Goal: Obtain resource: Obtain resource

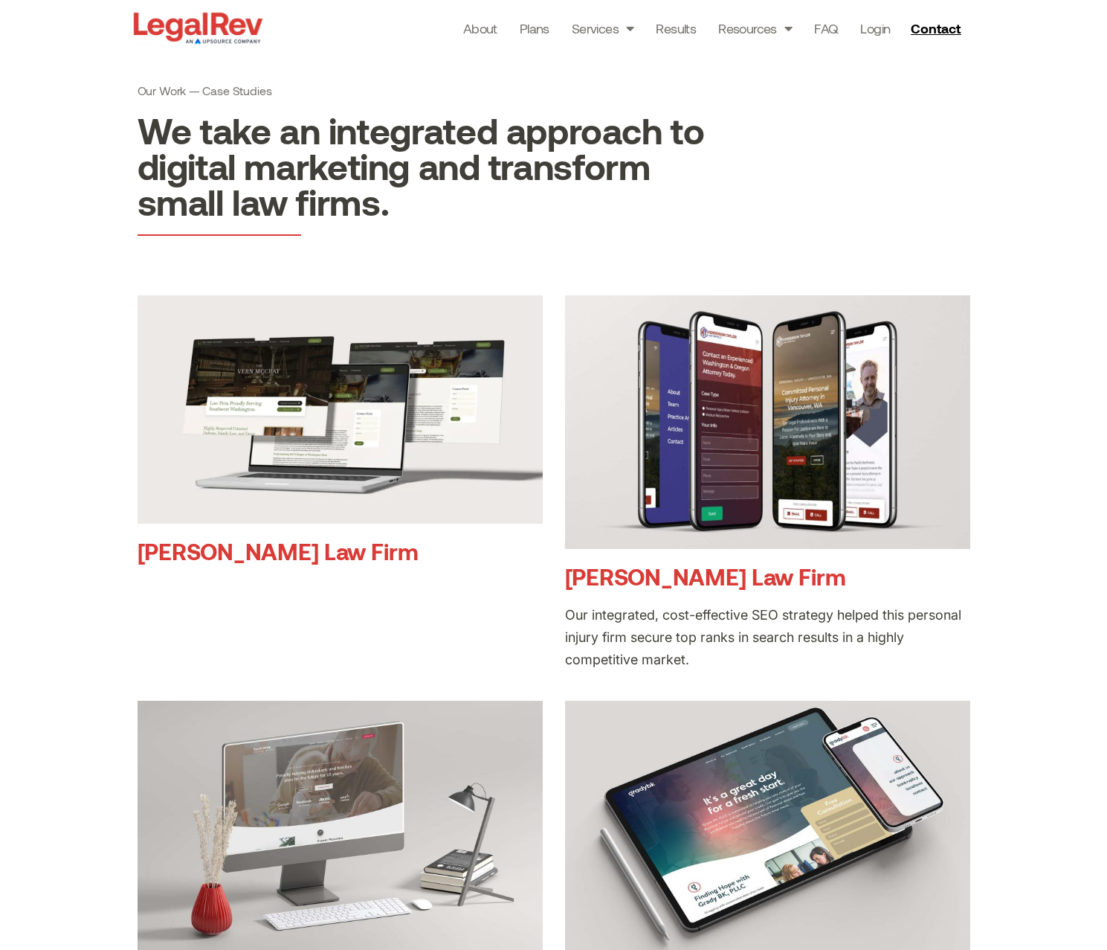
scroll to position [119, 0]
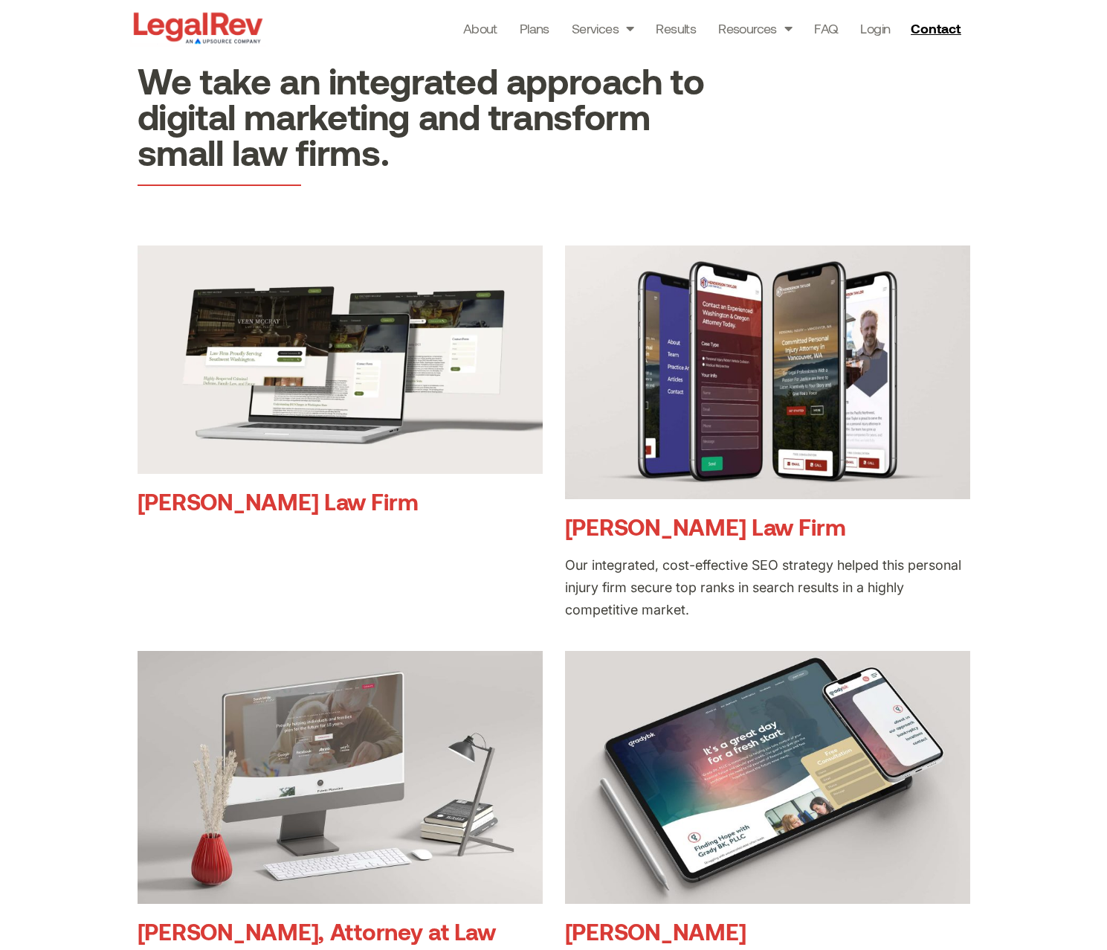
drag, startPoint x: 877, startPoint y: 529, endPoint x: 568, endPoint y: 538, distance: 308.7
click at [568, 538] on h3 "Henderson Taylor Law Firm" at bounding box center [767, 526] width 405 height 25
copy link "[PERSON_NAME] Law Firm"
drag, startPoint x: 723, startPoint y: 608, endPoint x: 564, endPoint y: 571, distance: 164.1
click at [564, 571] on div "Vern McCray Law Firm Henderson Taylor Law Firm Our integrated, cost-effective S…" at bounding box center [554, 859] width 833 height 1229
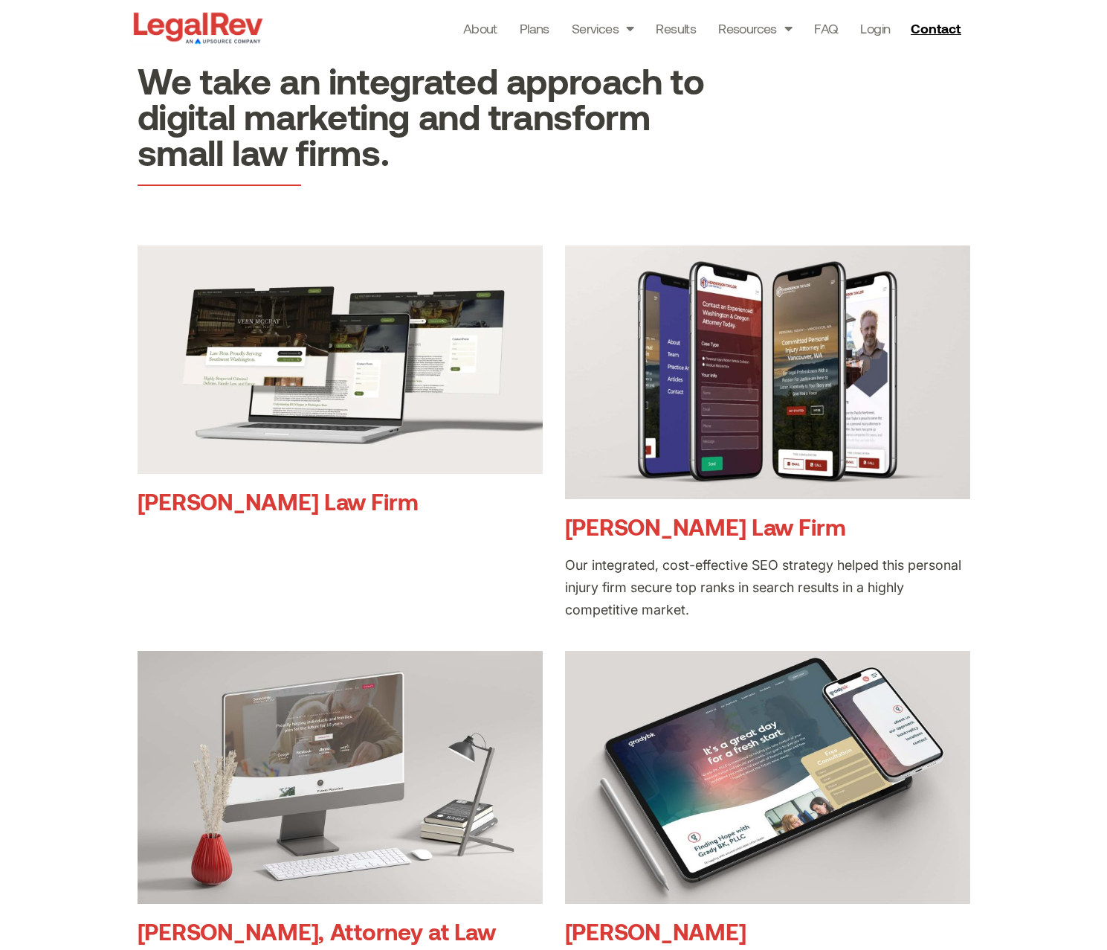
copy div "Our integrated, cost-effective SEO strategy helped this personal injury firm se…"
click at [1070, 141] on section "Our Work — Case Studies We take an integrated approach to digital marketing and…" at bounding box center [553, 87] width 1107 height 301
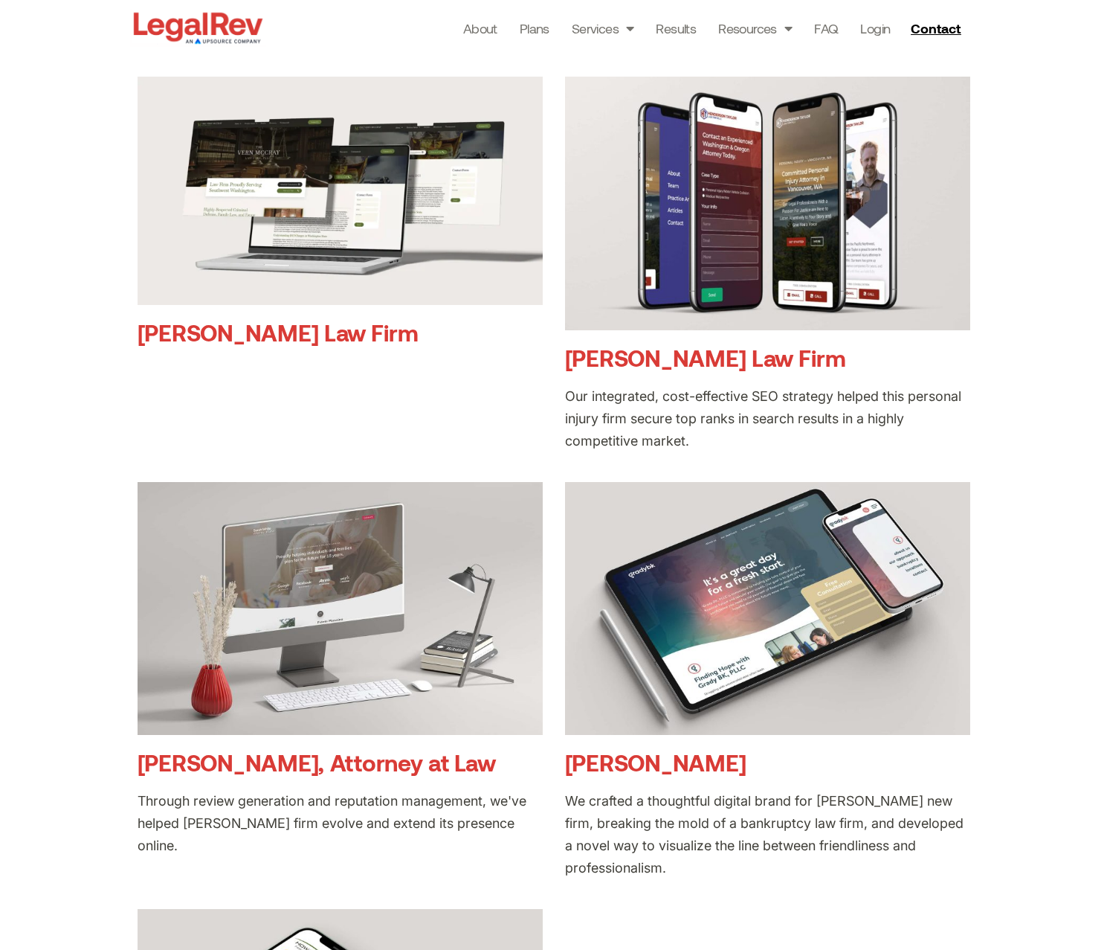
scroll to position [336, 0]
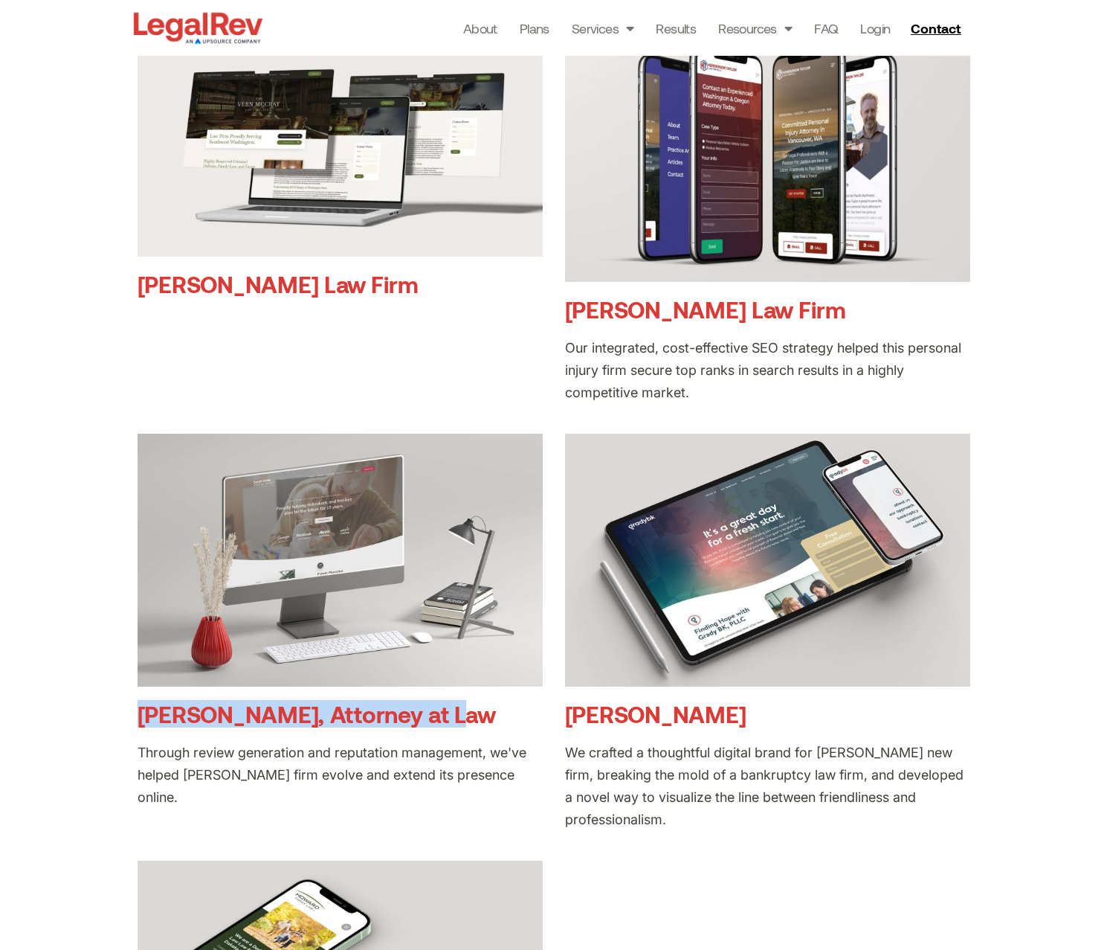
drag, startPoint x: 440, startPoint y: 719, endPoint x: 139, endPoint y: 723, distance: 301.2
click at [139, 723] on h3 "[PERSON_NAME], Attorney at Law" at bounding box center [340, 713] width 405 height 25
copy link "[PERSON_NAME], Attorney at Law"
drag, startPoint x: 139, startPoint y: 752, endPoint x: 537, endPoint y: 773, distance: 398.3
click at [541, 774] on div "Through review generation and reputation management, we've helped [PERSON_NAME]…" at bounding box center [340, 774] width 405 height 67
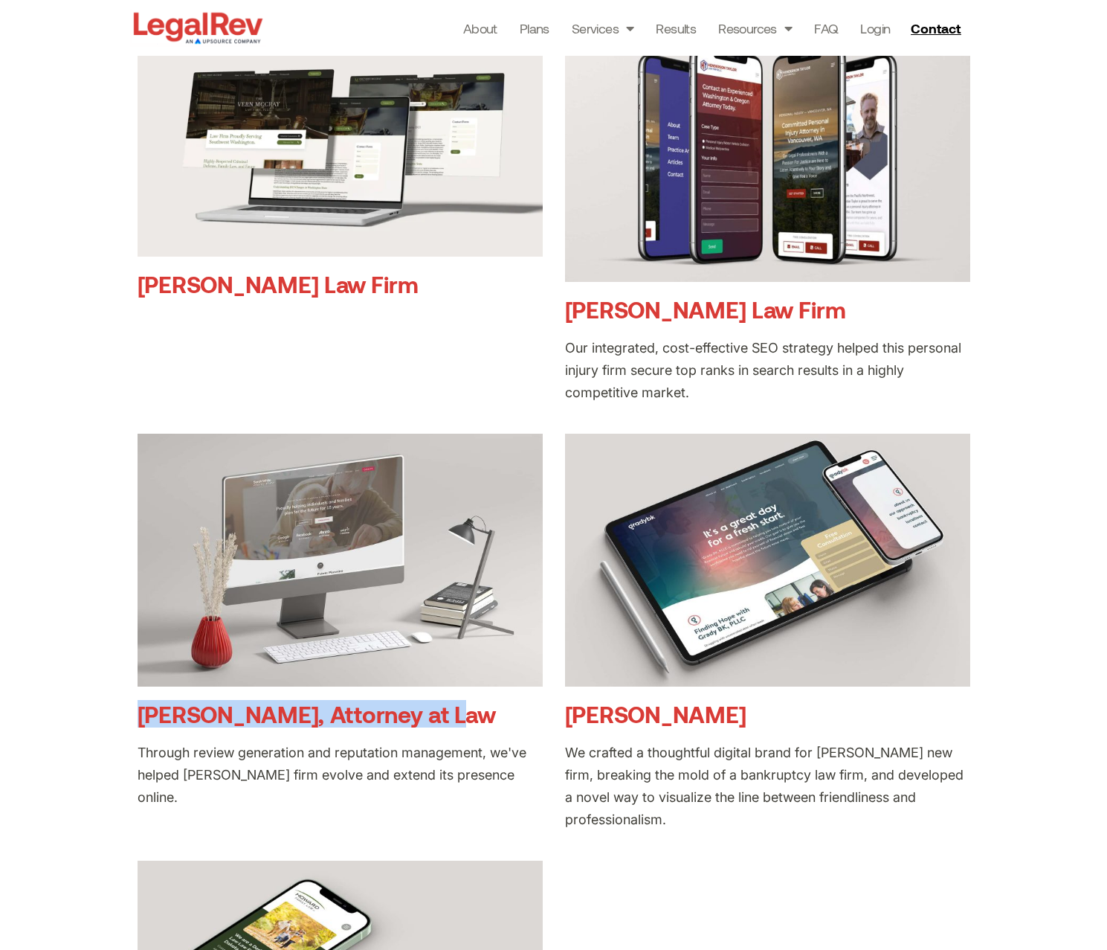
copy div "Through review generation and reputation management, we've helped [PERSON_NAME]…"
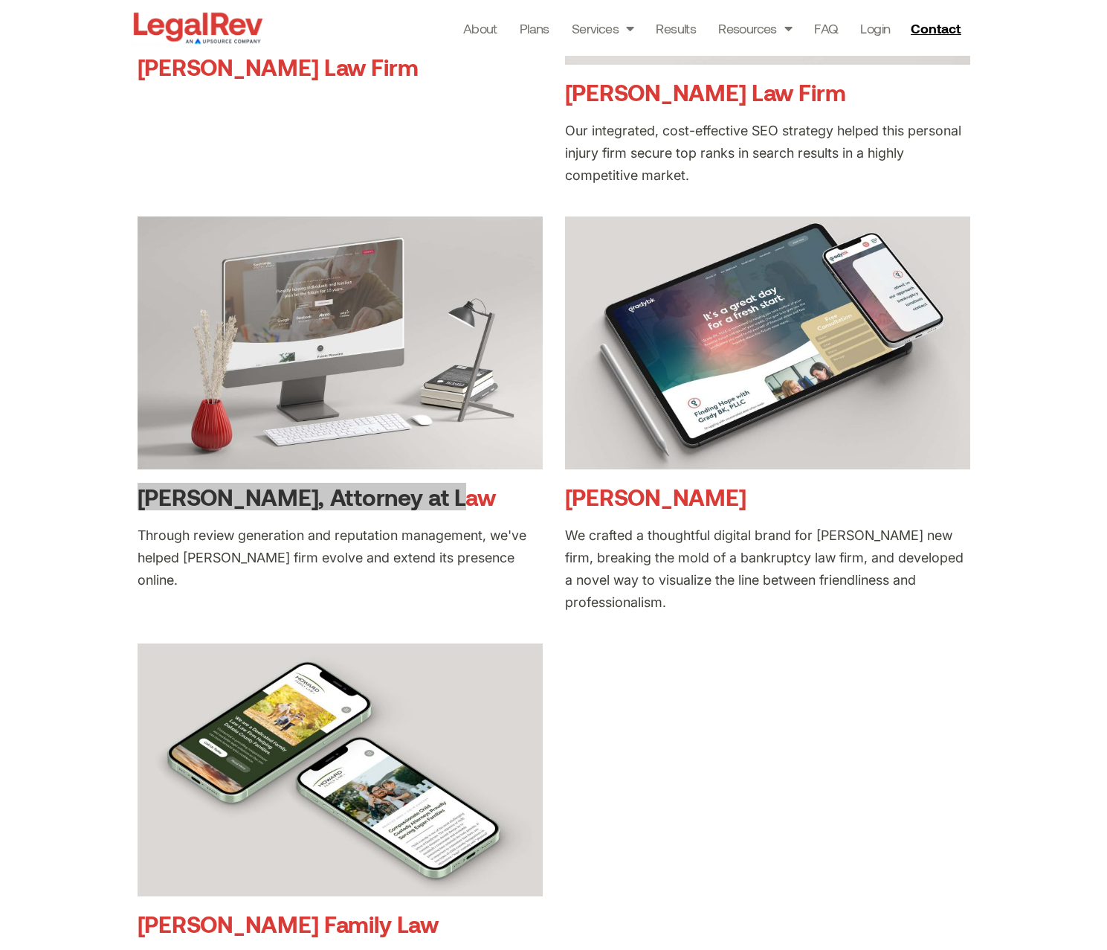
scroll to position [663, 0]
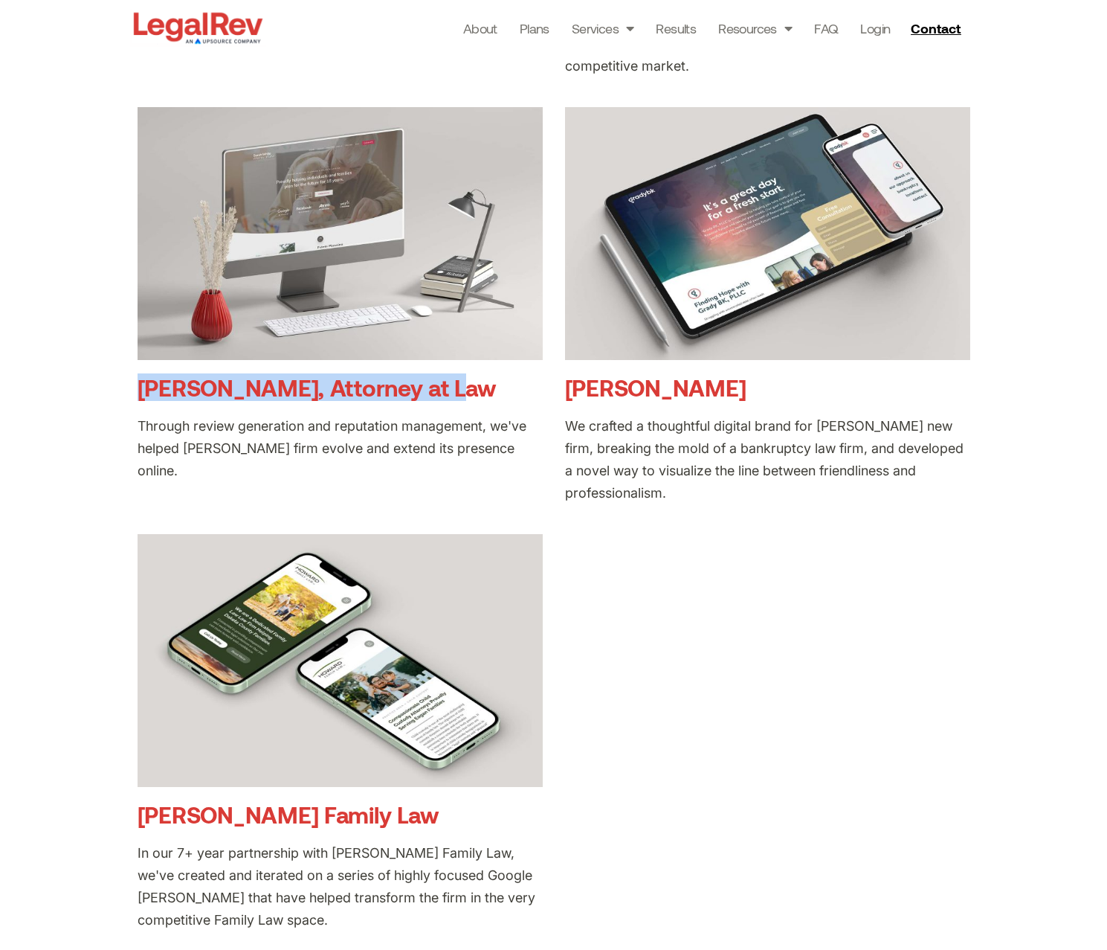
drag, startPoint x: 683, startPoint y: 492, endPoint x: 556, endPoint y: 424, distance: 143.7
click at [556, 424] on div "Vern McCray Law Firm Henderson Taylor Law Firm Our integrated, cost-effective S…" at bounding box center [554, 316] width 833 height 1229
copy div "We crafted a thoughtful digital brand for [PERSON_NAME] new firm, breaking the …"
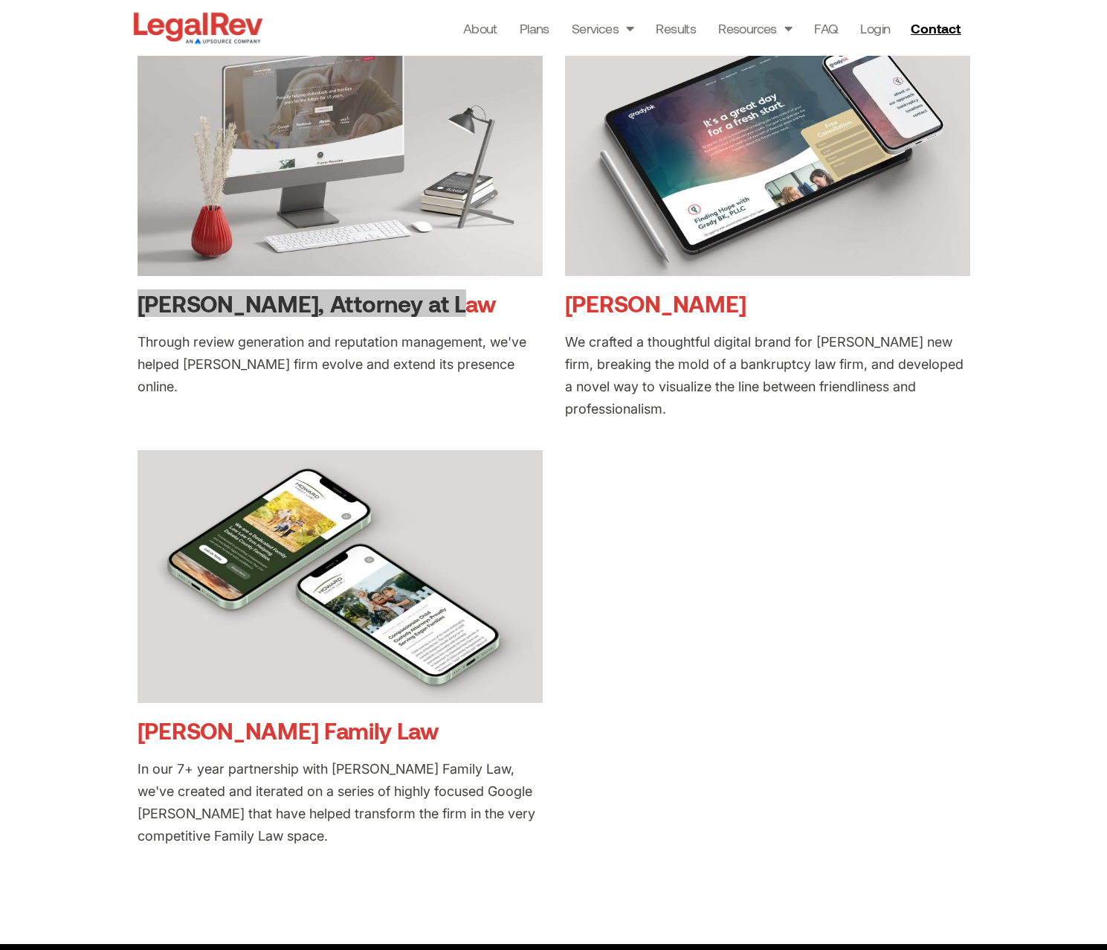
scroll to position [752, 0]
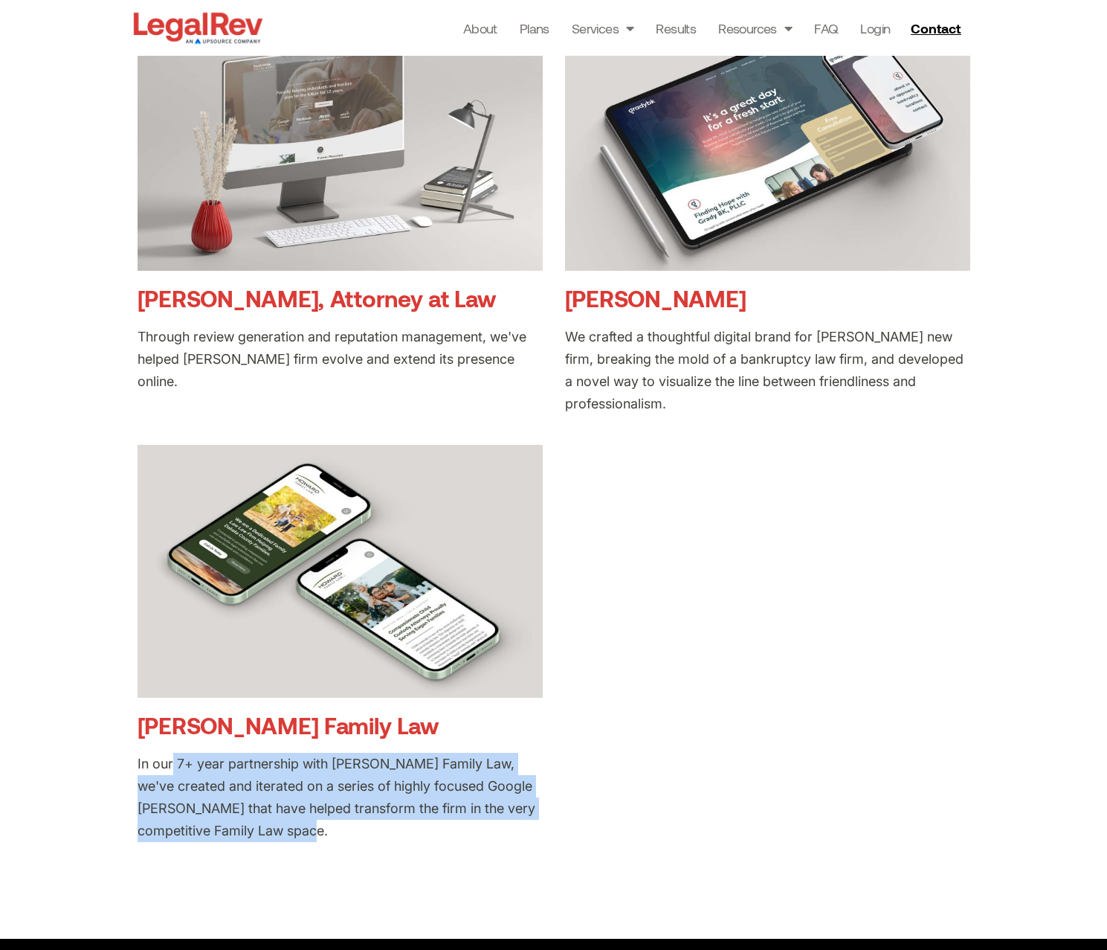
drag, startPoint x: 342, startPoint y: 831, endPoint x: 135, endPoint y: 763, distance: 217.5
click at [135, 763] on div "Vern McCray Law Firm Henderson Taylor Law Firm Our integrated, cost-effective S…" at bounding box center [554, 227] width 848 height 1244
copy div "In our 7+ year partnership with [PERSON_NAME] Family Law, we've created and ite…"
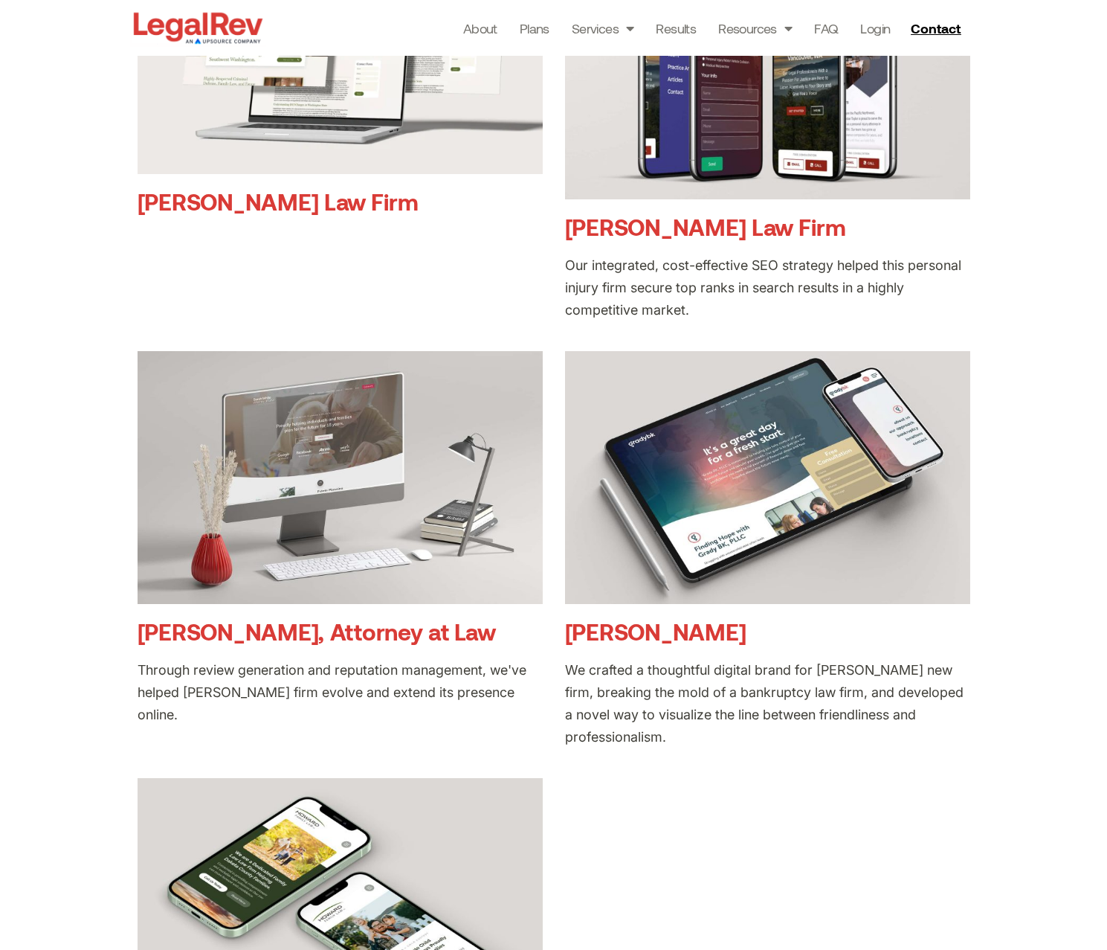
scroll to position [0, 0]
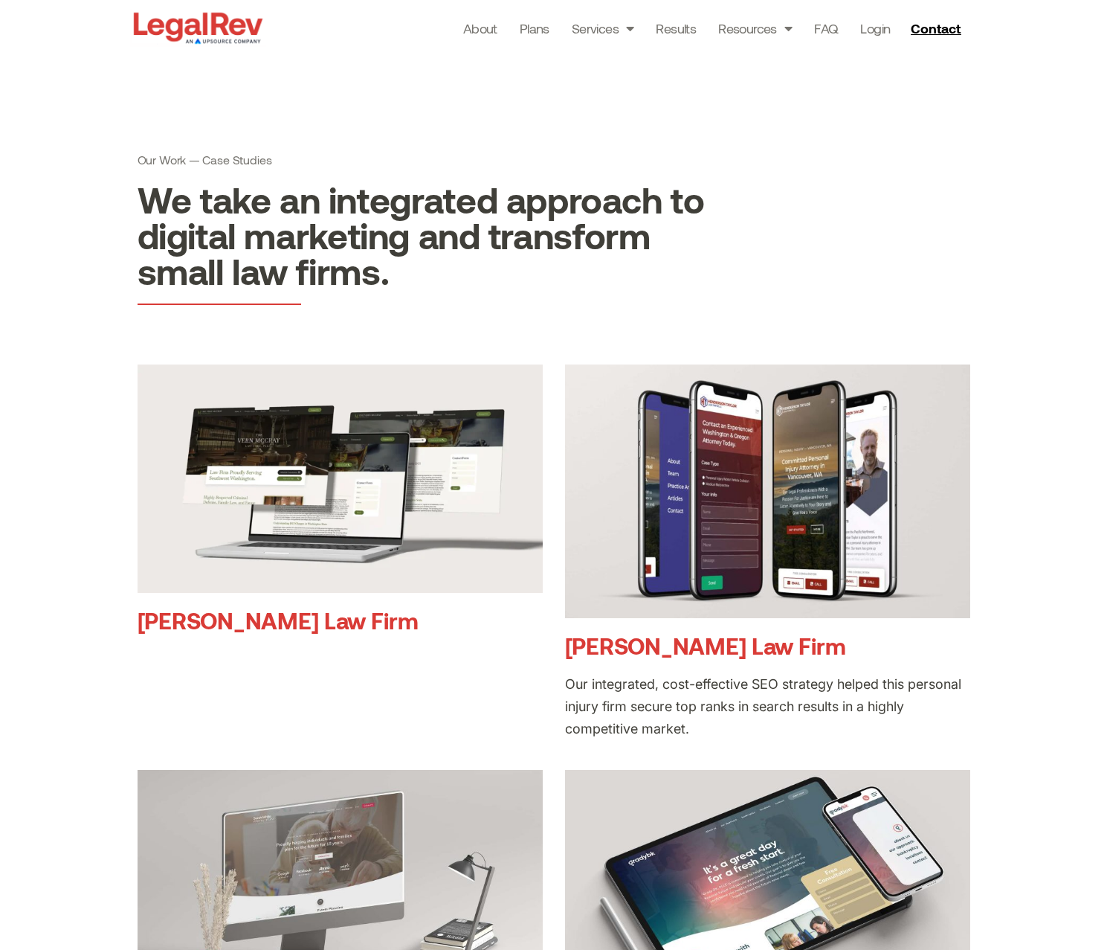
click at [333, 680] on article "Vern McCray Law Firm" at bounding box center [340, 551] width 405 height 375
click at [329, 617] on link "Vern McCray Law Firm" at bounding box center [278, 619] width 281 height 28
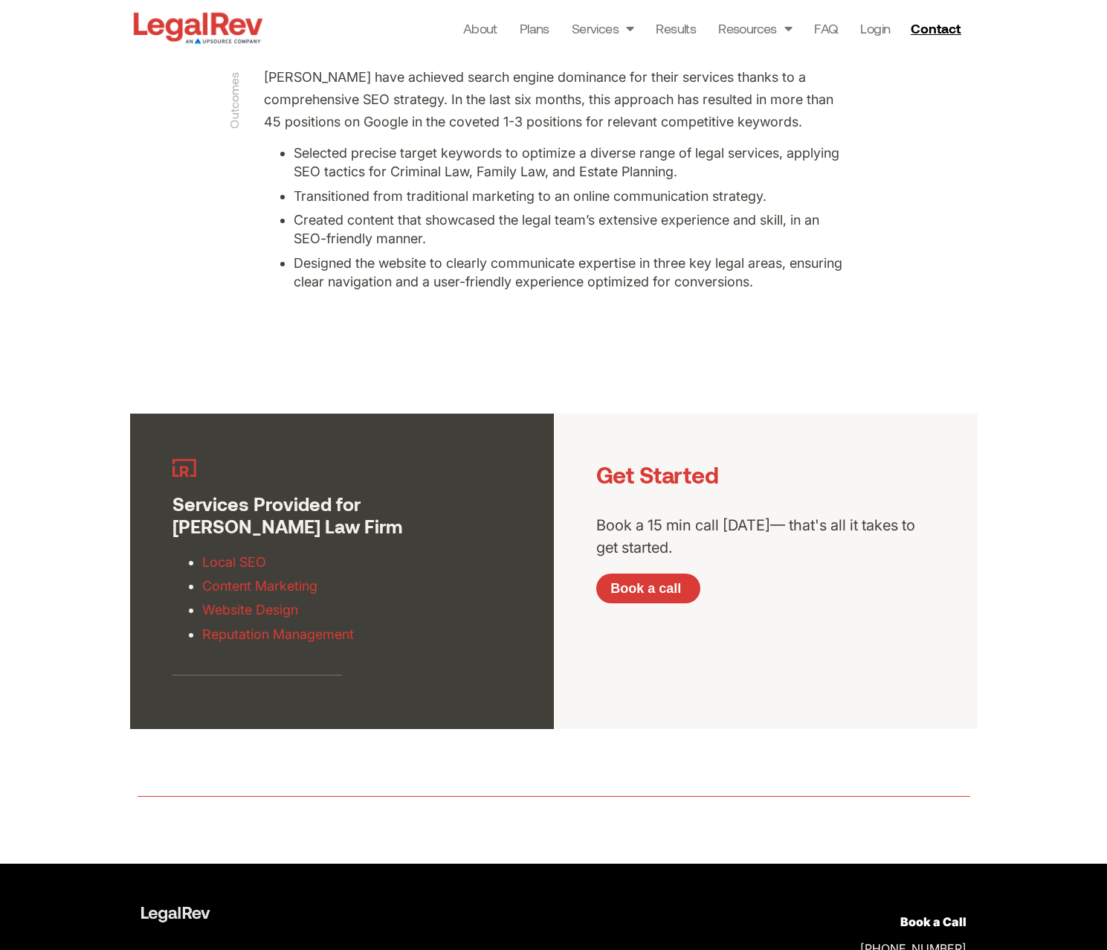
scroll to position [2838, 0]
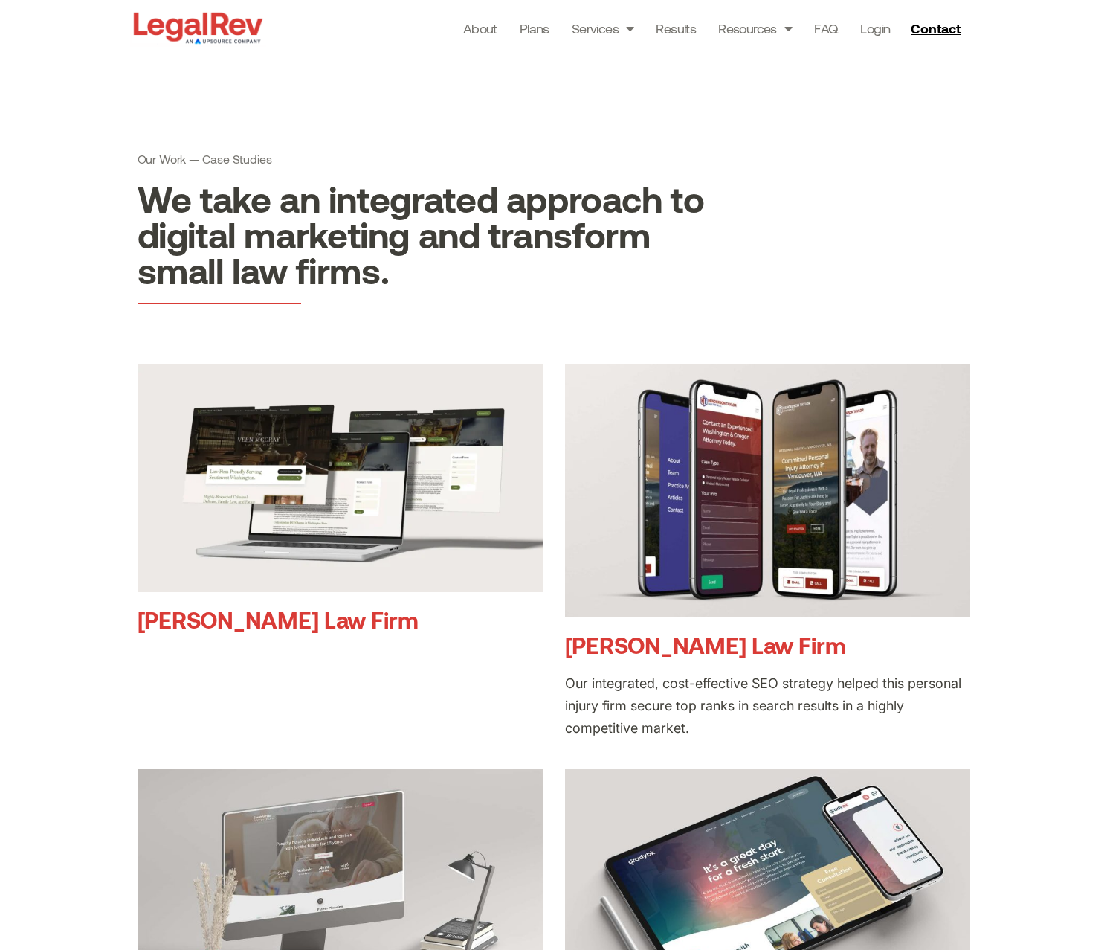
click at [671, 413] on img at bounding box center [767, 491] width 405 height 254
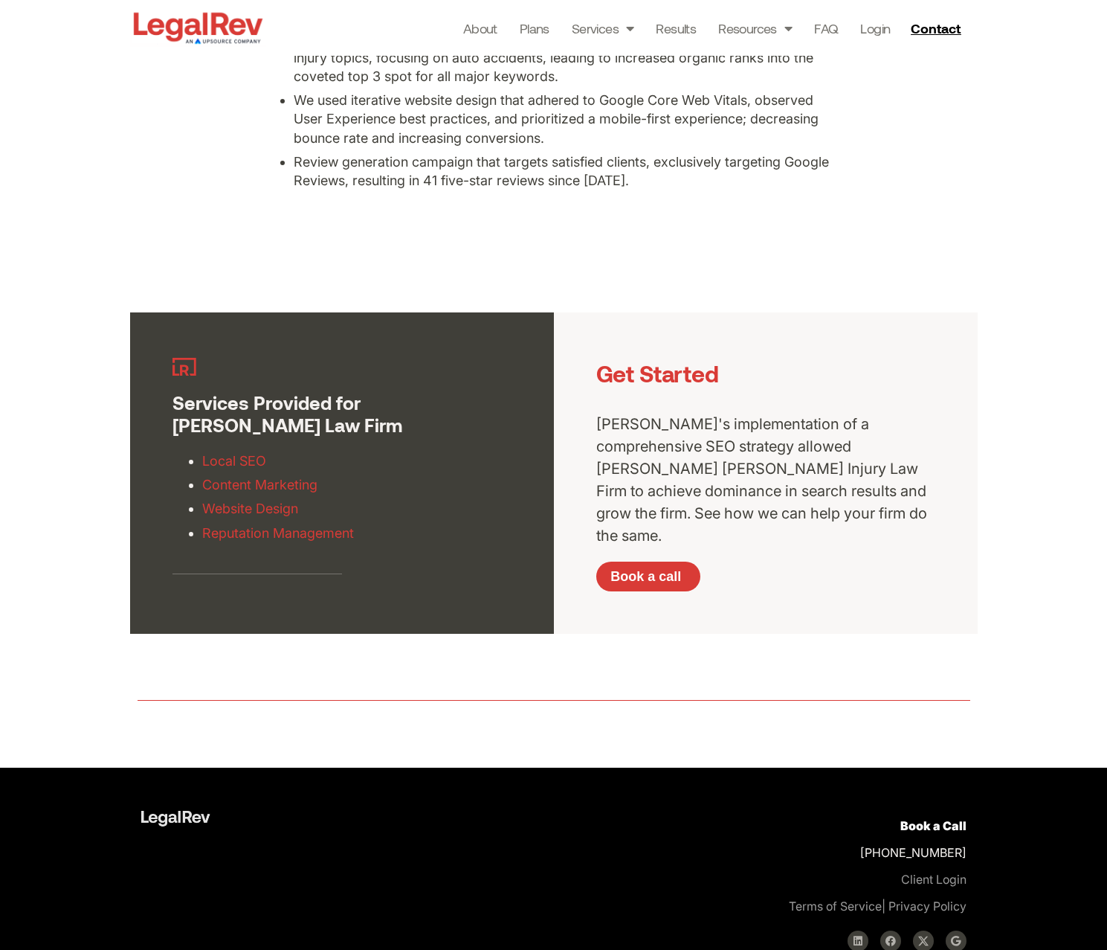
scroll to position [2979, 0]
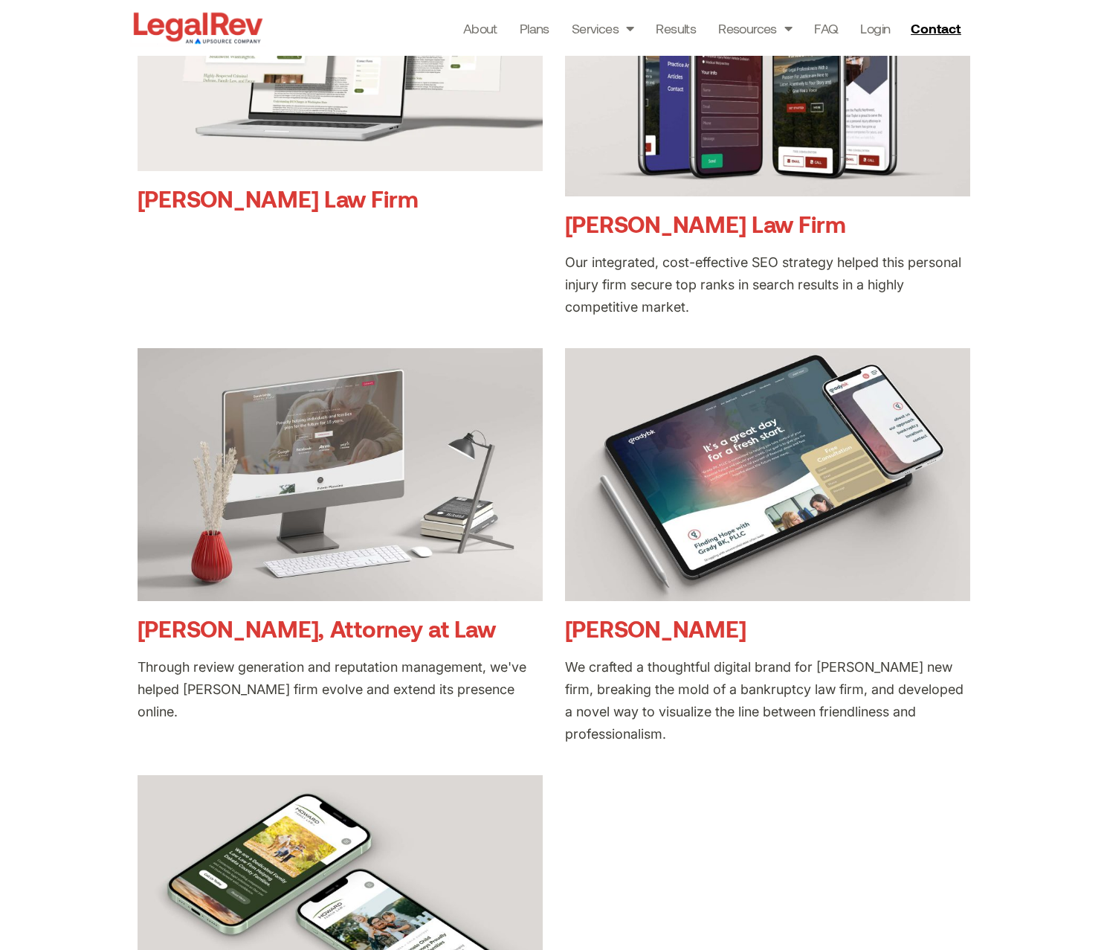
scroll to position [511, 0]
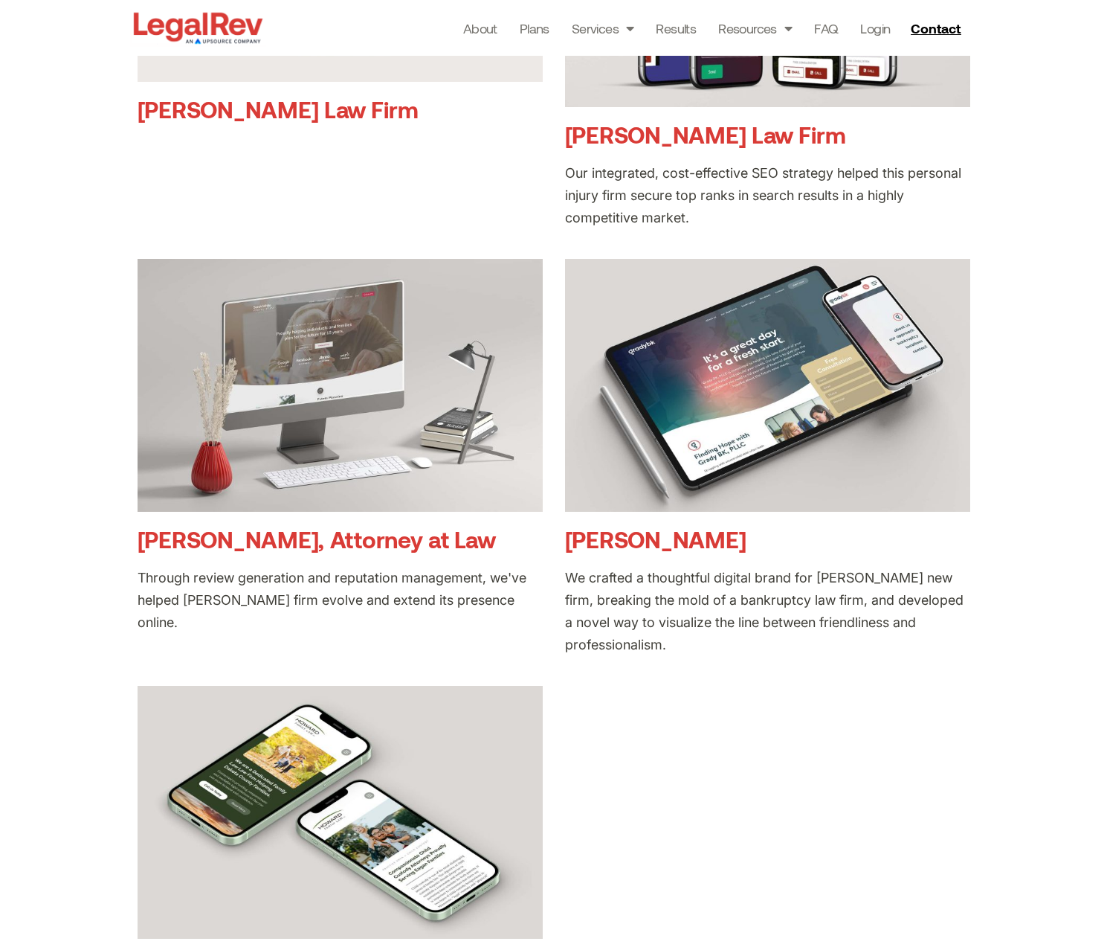
click at [322, 405] on img at bounding box center [340, 386] width 405 height 254
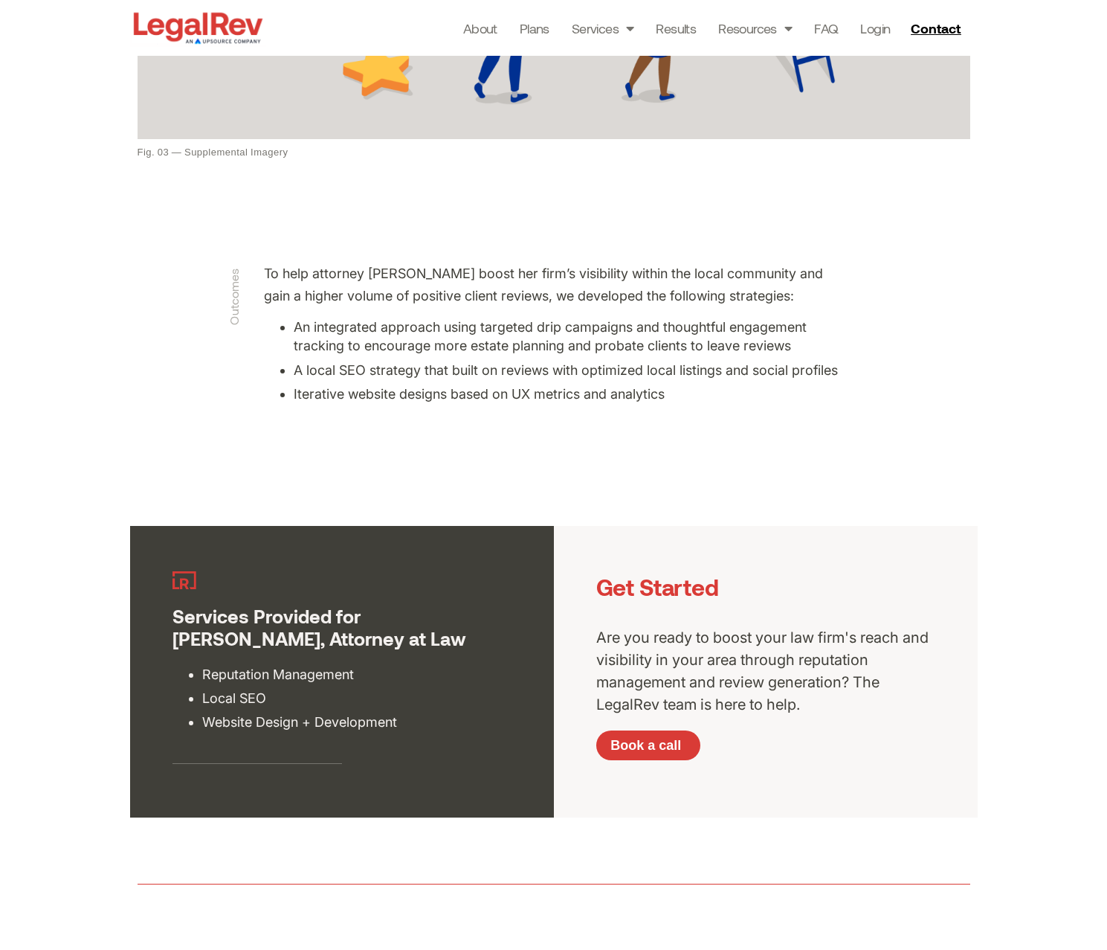
scroll to position [2409, 0]
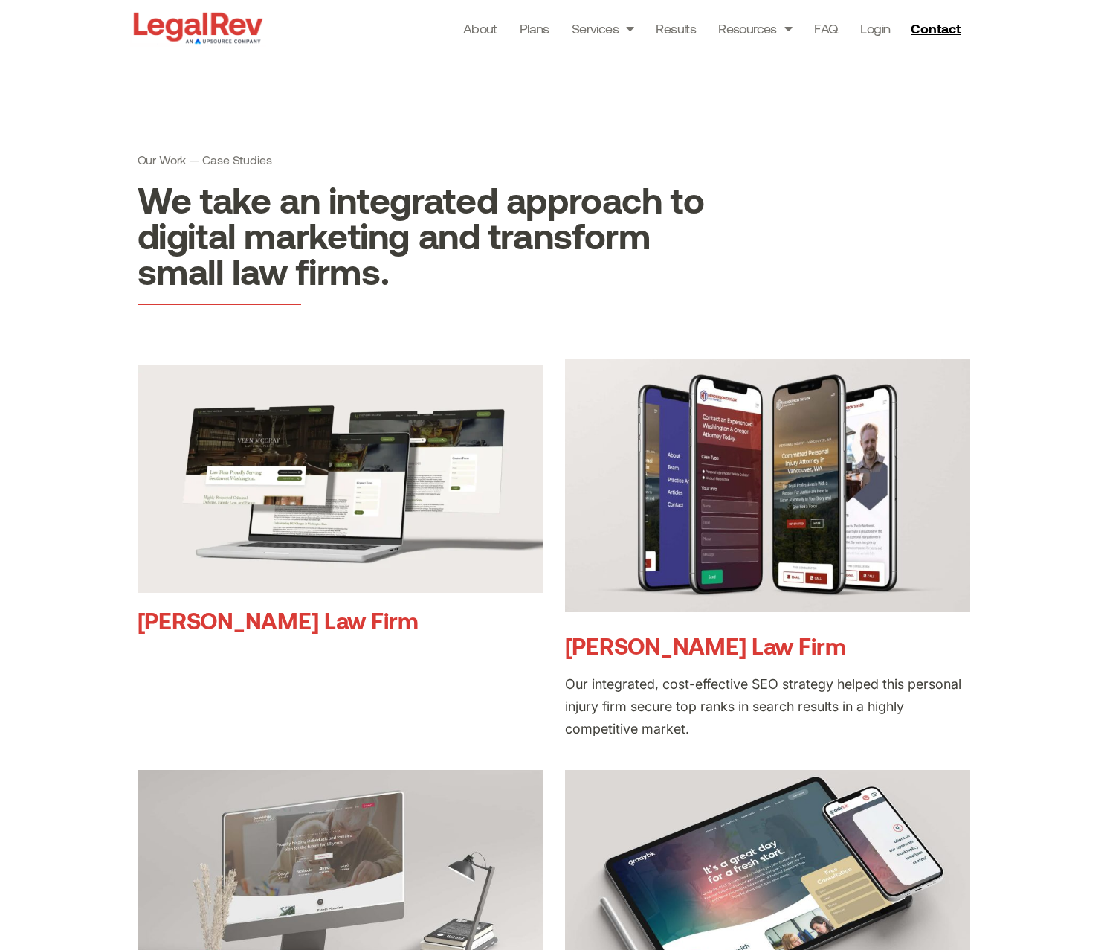
click at [689, 486] on img at bounding box center [767, 485] width 405 height 254
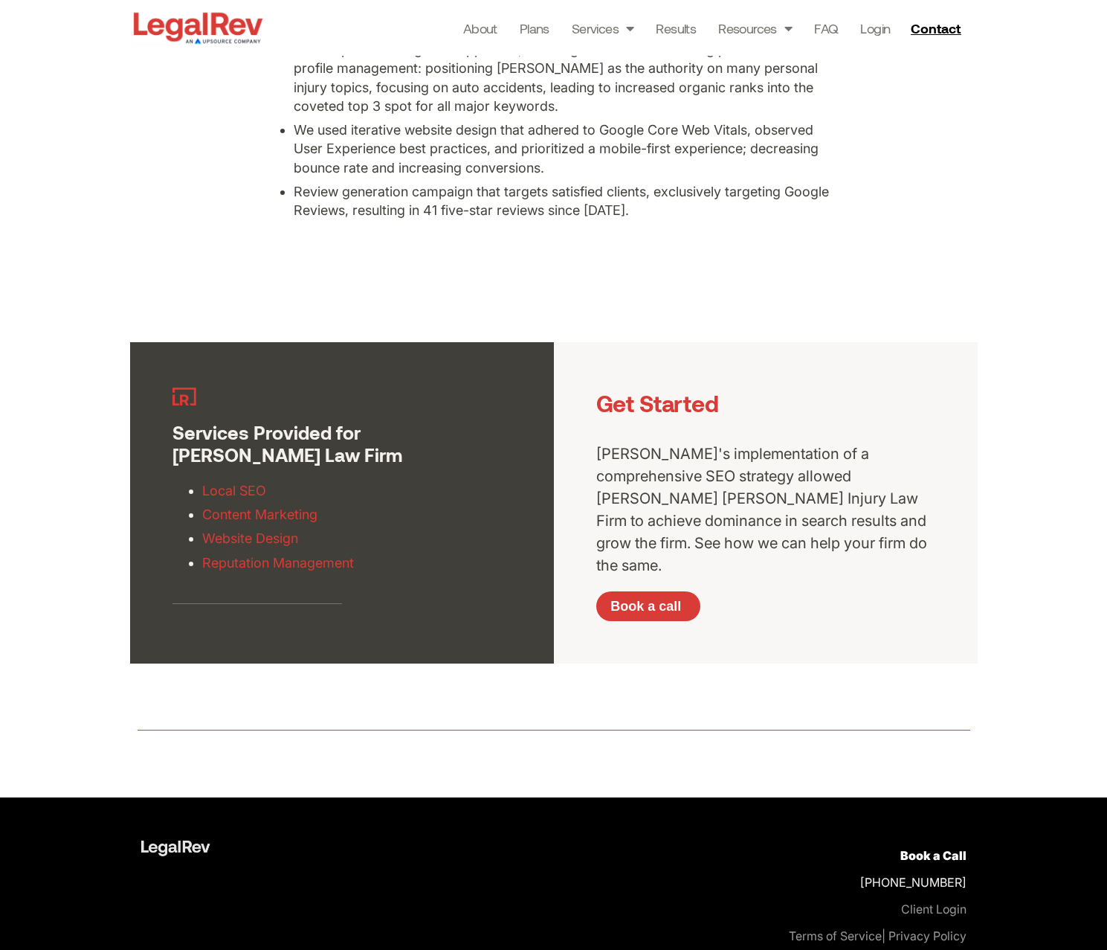
scroll to position [2979, 0]
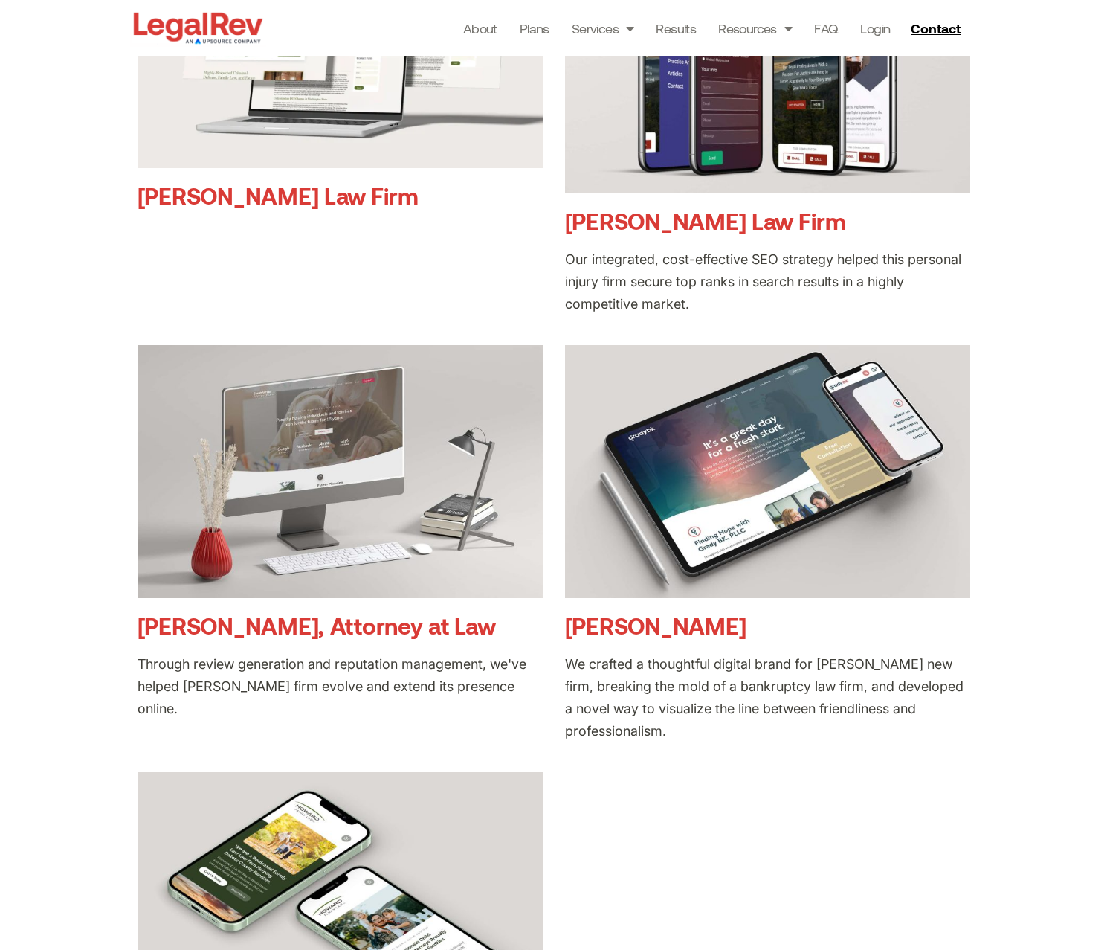
scroll to position [427, 0]
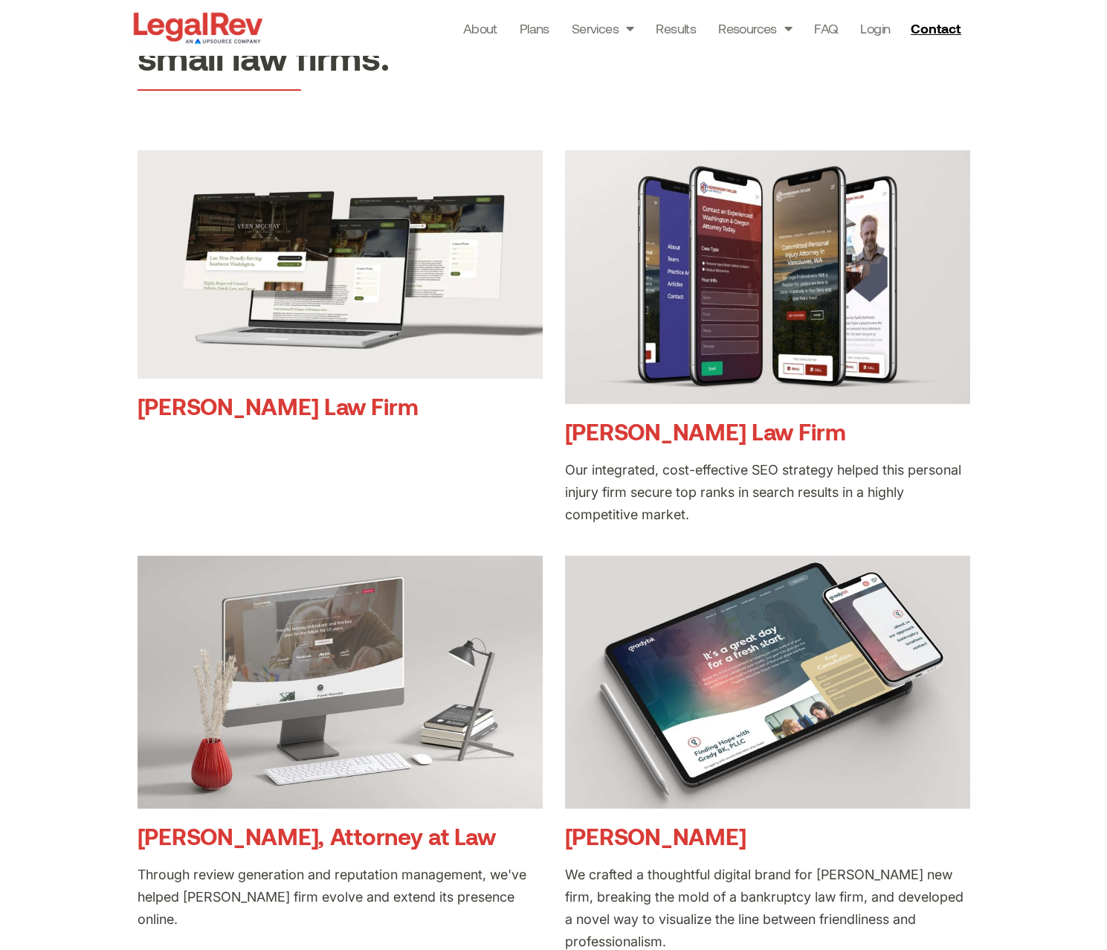
scroll to position [286, 0]
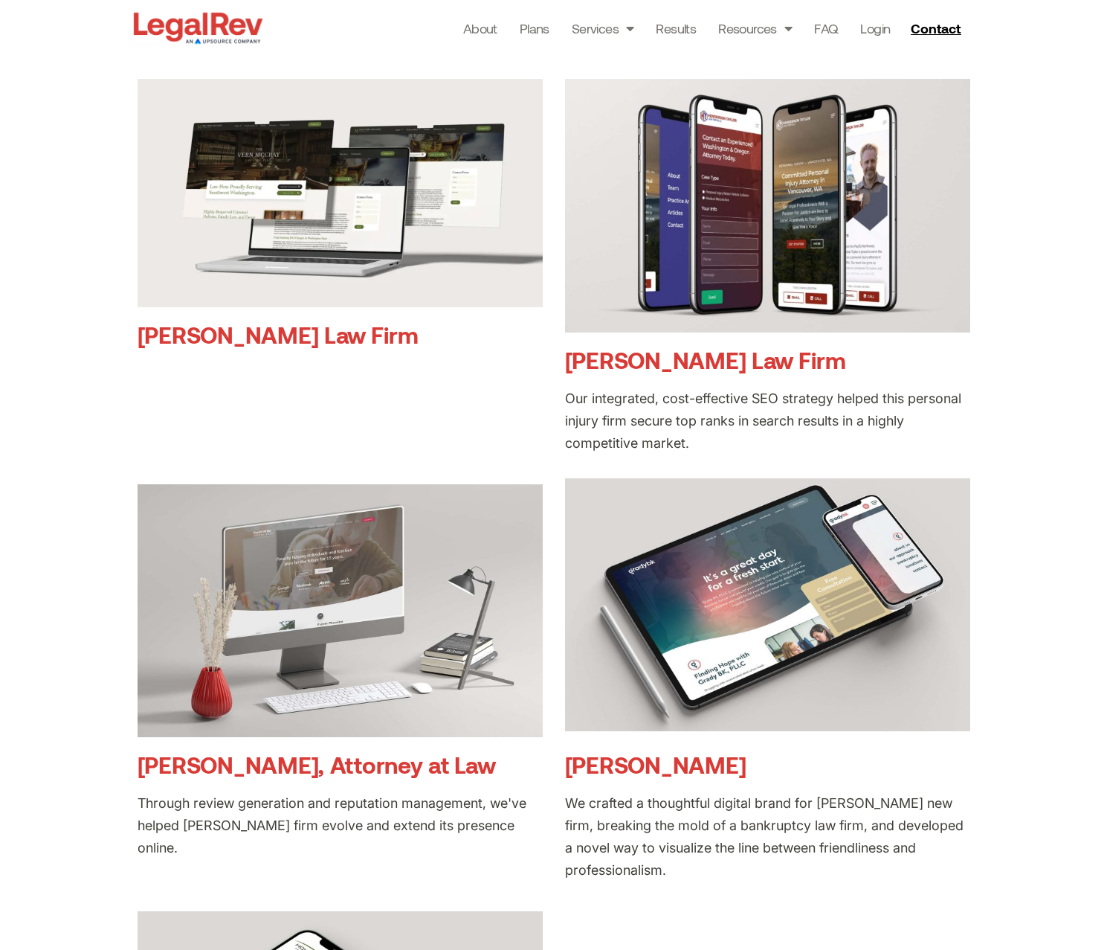
click at [753, 613] on img at bounding box center [767, 605] width 405 height 254
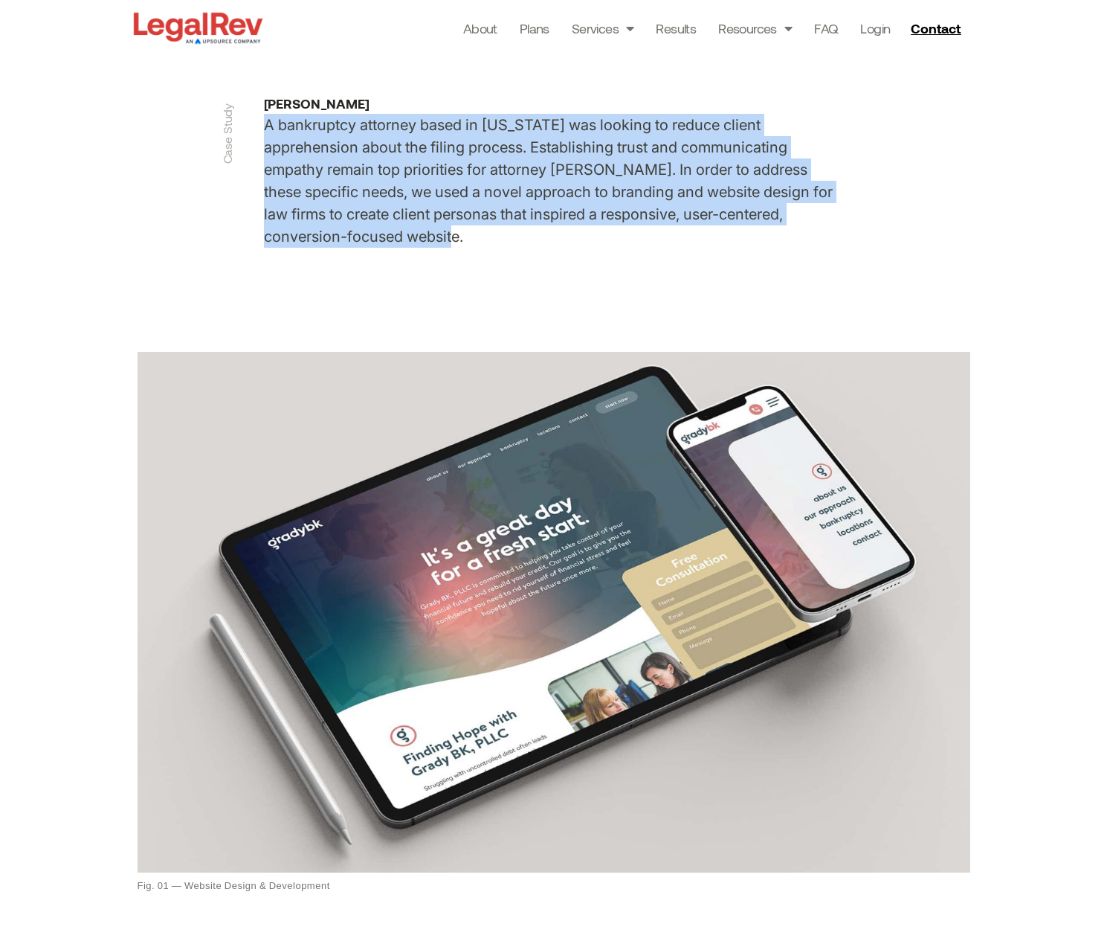
drag, startPoint x: 398, startPoint y: 233, endPoint x: 257, endPoint y: 124, distance: 177.6
click at [257, 124] on div "Case Study Grady BK A bankruptcy attorney based in New York was looking to redu…" at bounding box center [554, 172] width 595 height 166
copy p "A bankruptcy attorney based in New York was looking to reduce client apprehensi…"
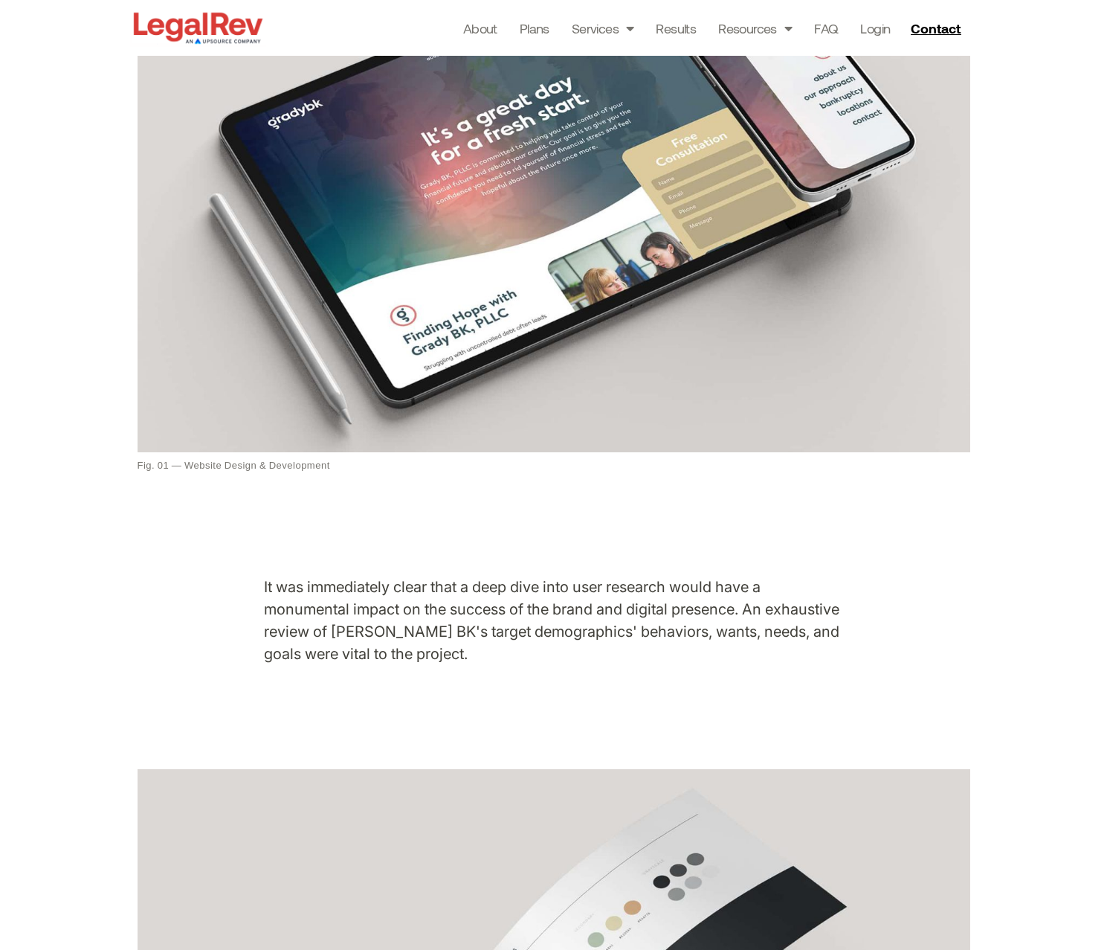
scroll to position [454, 0]
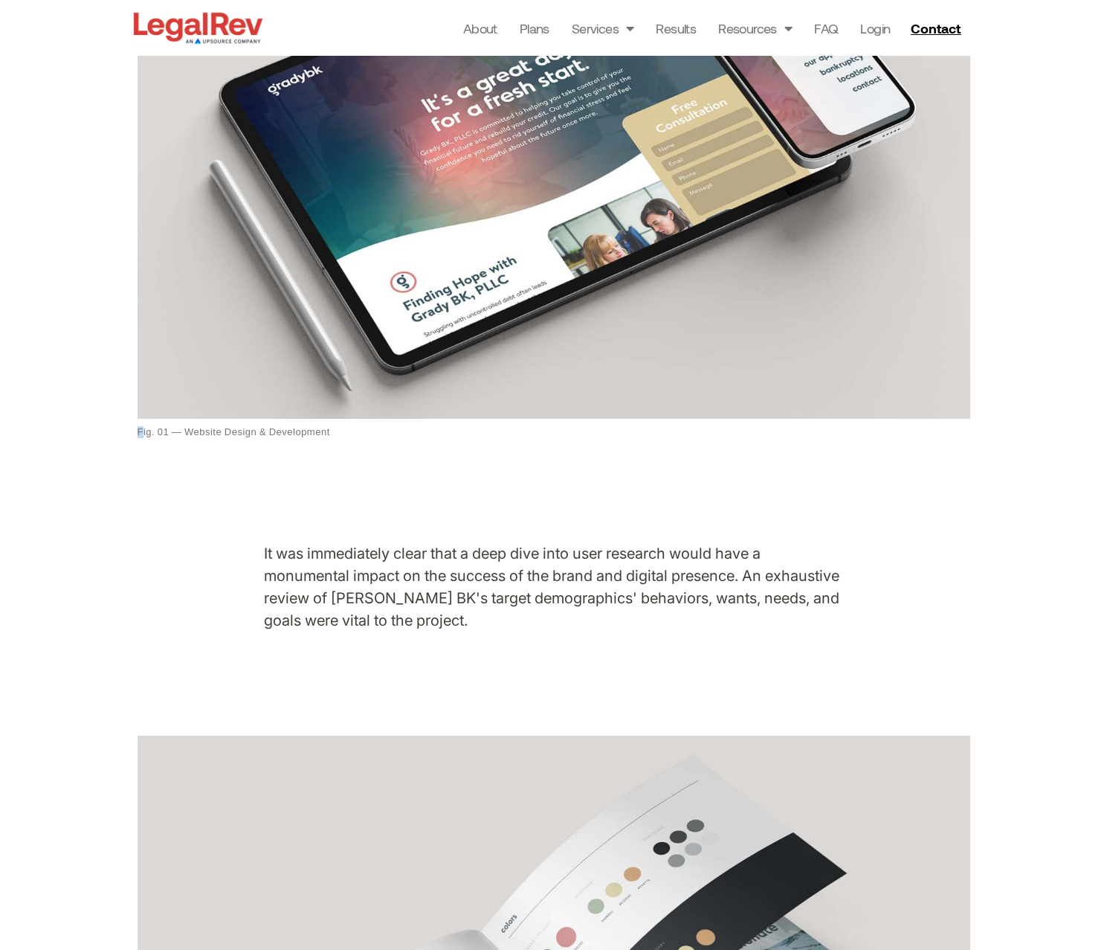
drag, startPoint x: 341, startPoint y: 429, endPoint x: 137, endPoint y: 436, distance: 204.6
click at [138, 436] on figcaption "Fig. 01 — Website Design & Development" at bounding box center [554, 432] width 833 height 12
drag, startPoint x: 135, startPoint y: 432, endPoint x: 353, endPoint y: 431, distance: 217.9
click at [353, 431] on div "Fig. 01 — Website Design & Development" at bounding box center [554, 168] width 848 height 555
copy figcaption "Fig. 01 — Website Design & Development"
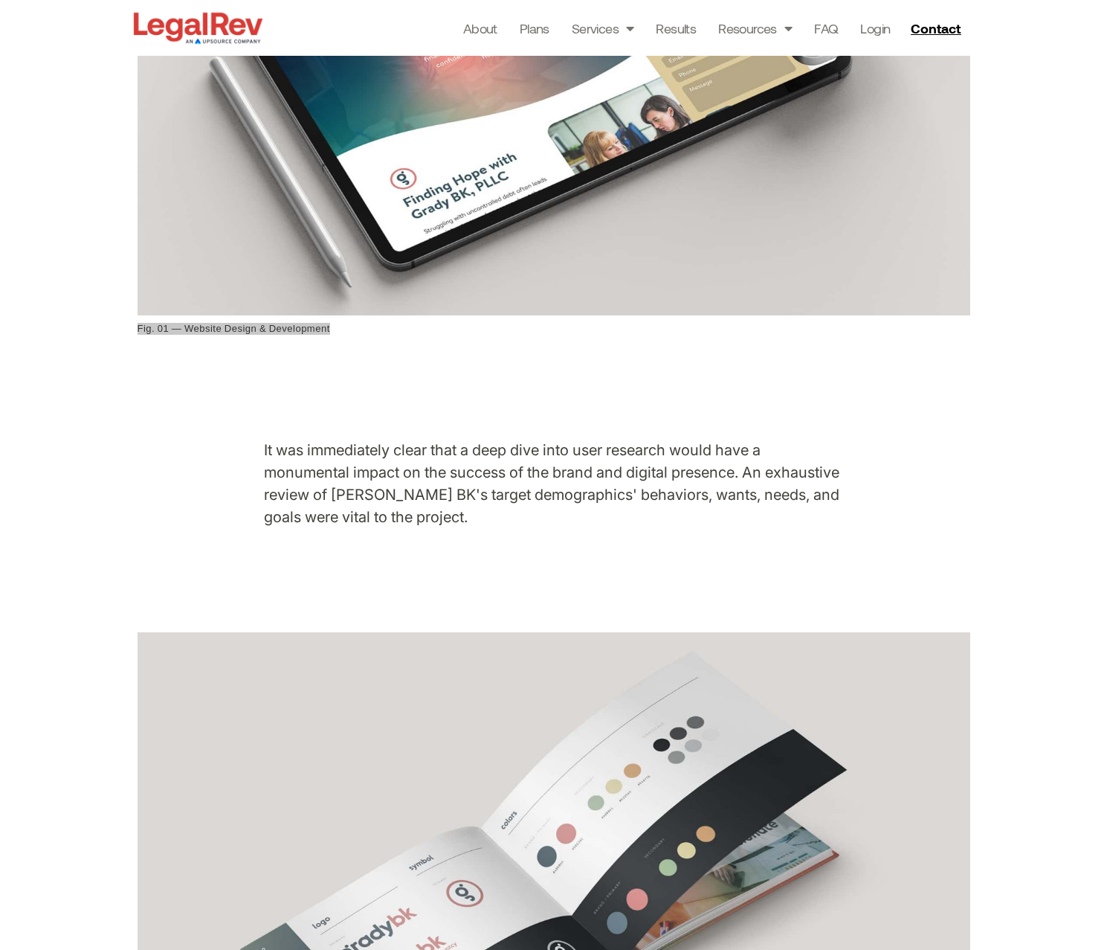
scroll to position [561, 0]
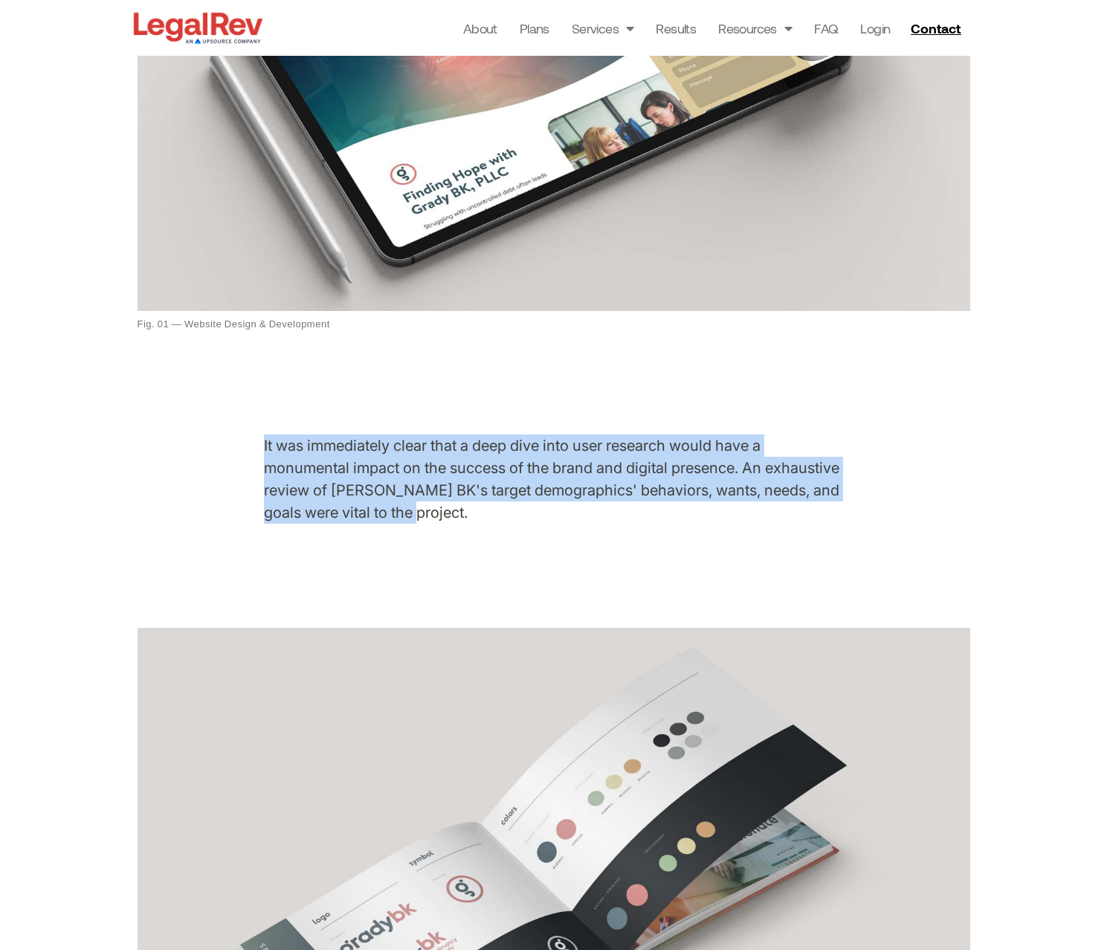
drag, startPoint x: 426, startPoint y: 512, endPoint x: 245, endPoint y: 444, distance: 193.2
click at [245, 444] on section "It was immediately clear that a deep dive into user research would have a monum…" at bounding box center [553, 523] width 1107 height 193
copy p "It was immediately clear that a deep dive into user research would have a monum…"
click at [115, 373] on section "Fig. 01 — Website Design & Development" at bounding box center [553, 105] width 1107 height 644
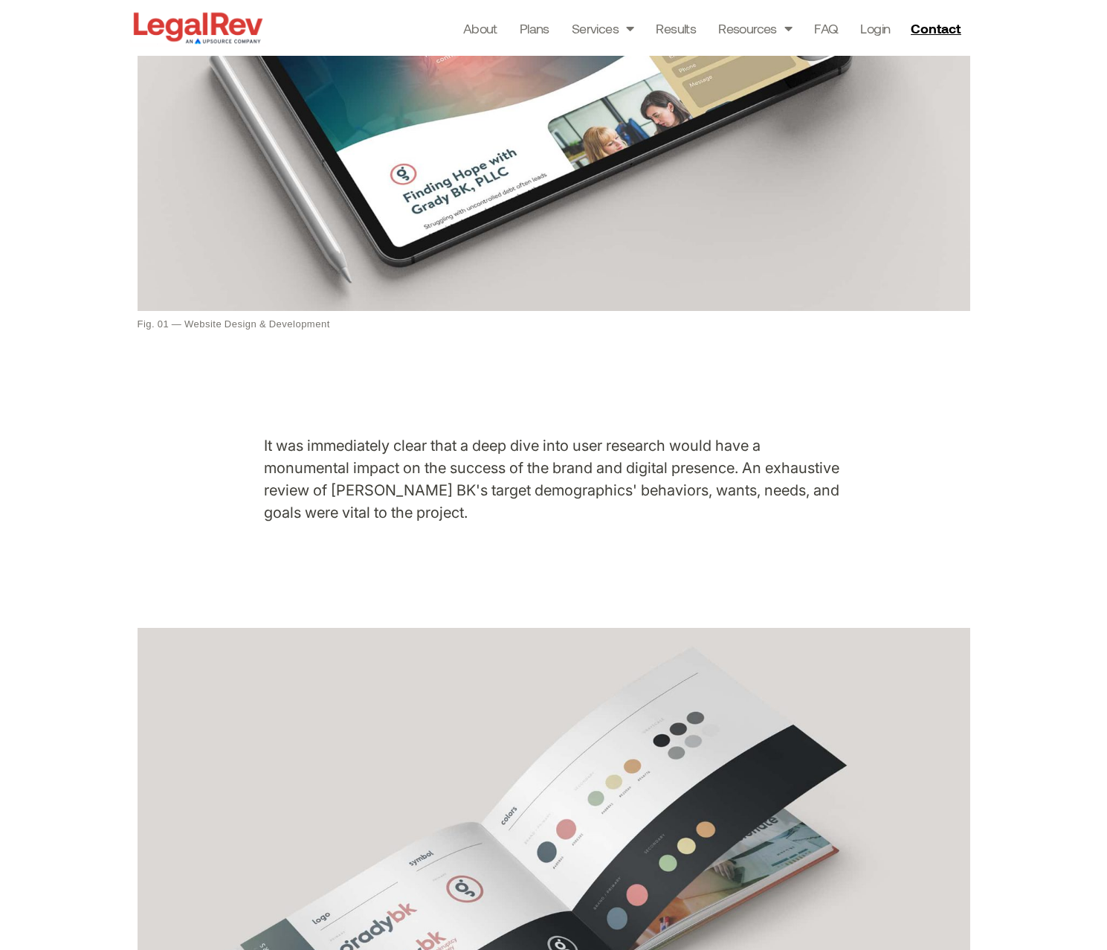
click at [115, 373] on section "Fig. 01 — Website Design & Development" at bounding box center [553, 105] width 1107 height 644
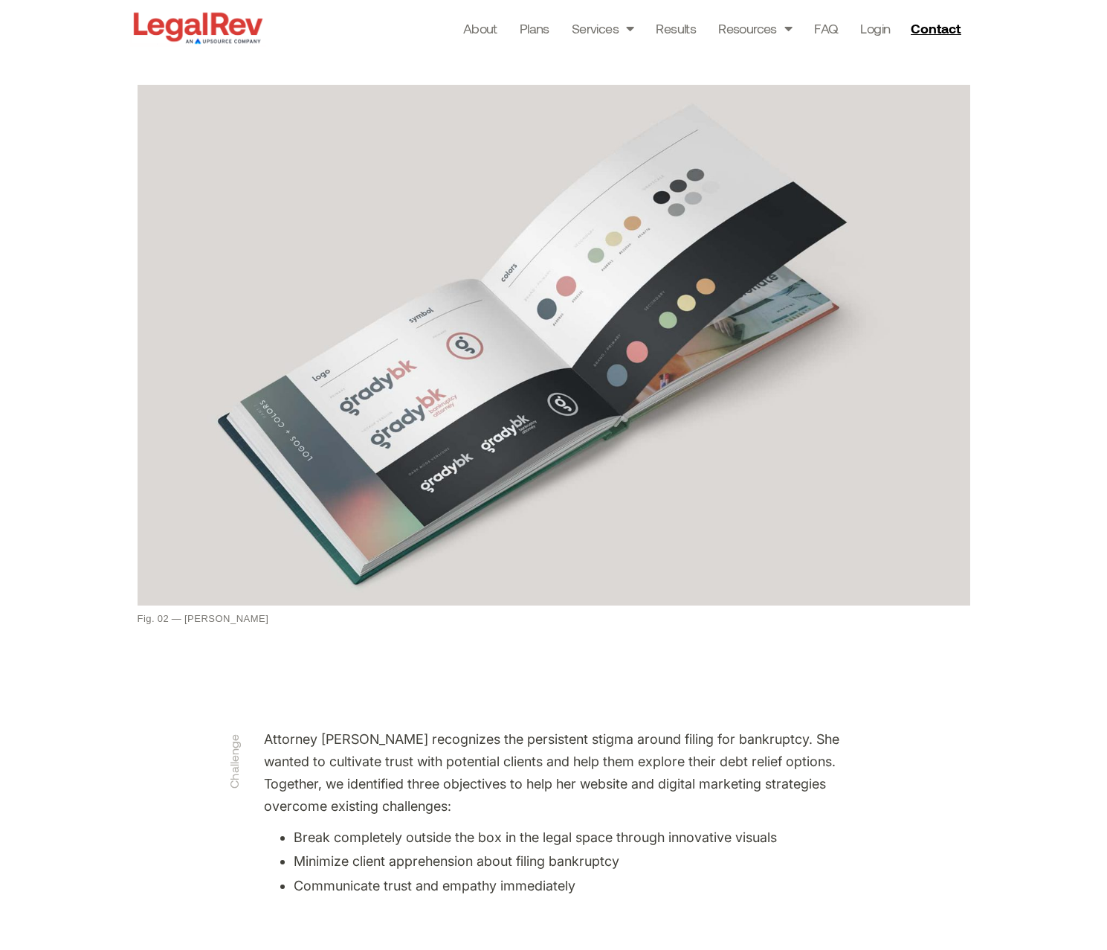
scroll to position [1109, 0]
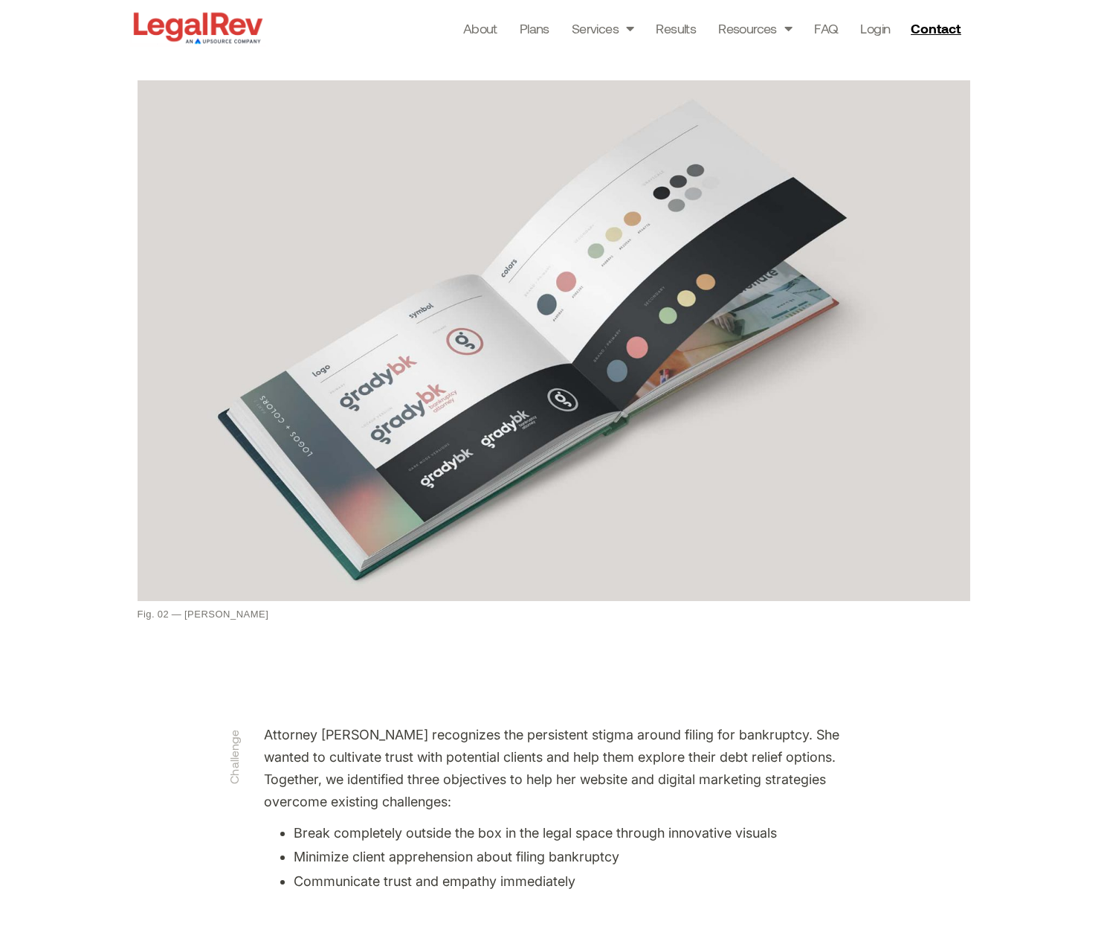
drag, startPoint x: 245, startPoint y: 613, endPoint x: 139, endPoint y: 612, distance: 106.3
click at [139, 612] on figcaption "Fig. 02 — Grady BK" at bounding box center [554, 614] width 833 height 12
drag, startPoint x: 139, startPoint y: 612, endPoint x: 232, endPoint y: 613, distance: 92.9
click at [231, 613] on figcaption "Fig. 02 — Grady BK" at bounding box center [554, 614] width 833 height 12
copy figcaption "Fig. 02 — Grady BK"
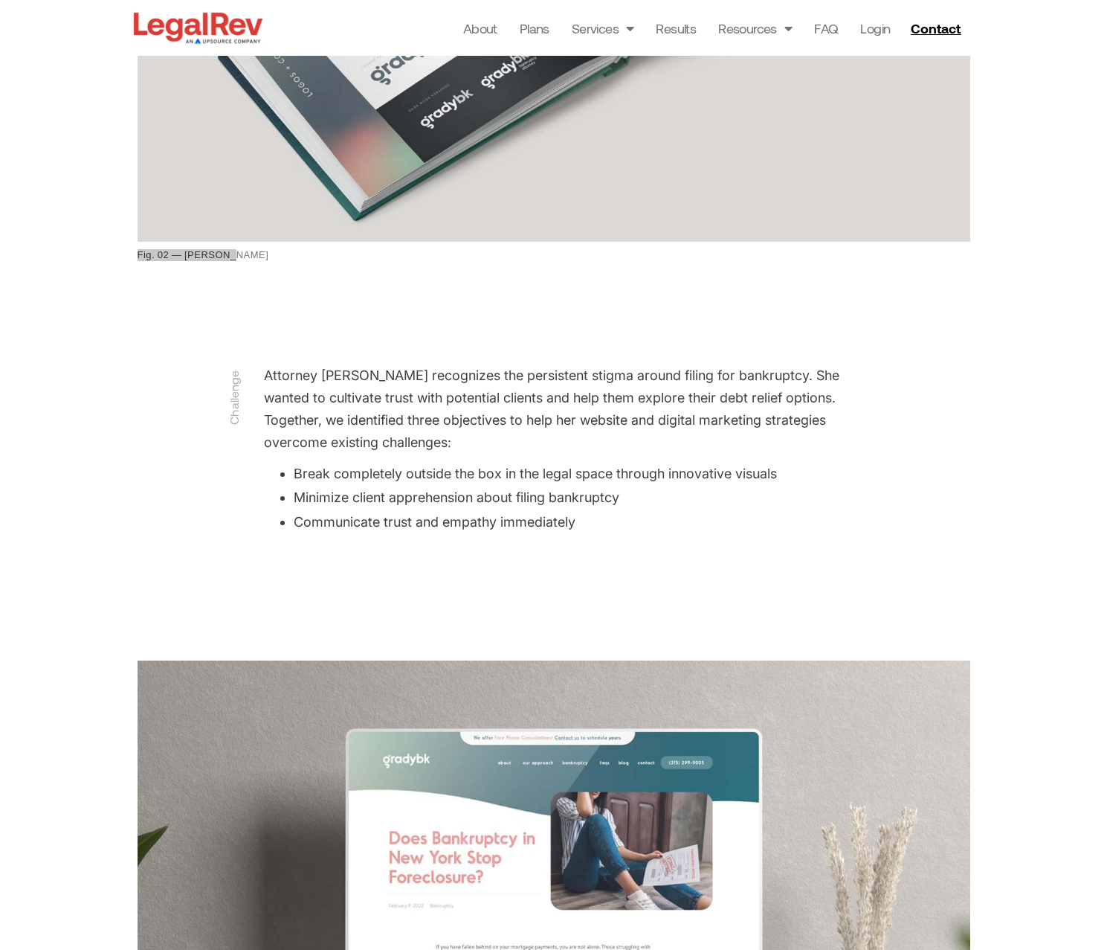
scroll to position [1480, 0]
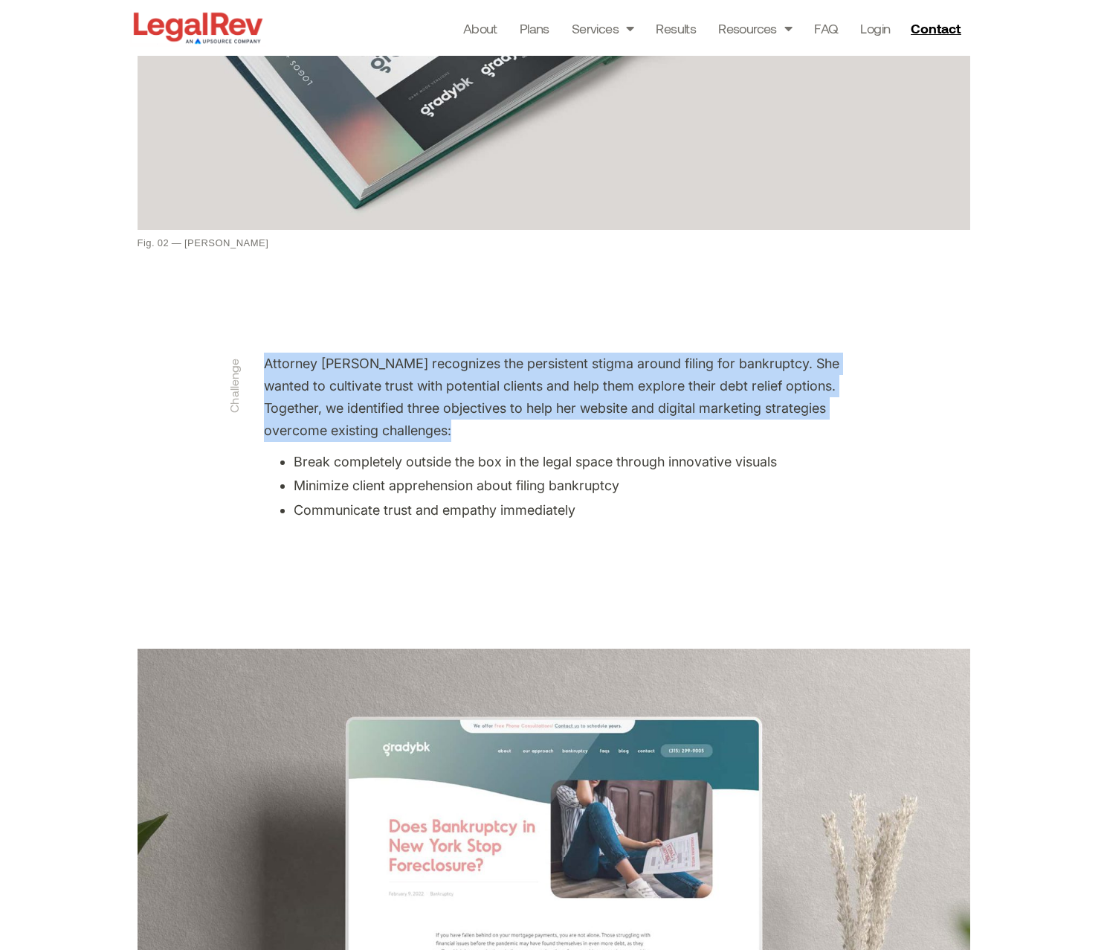
drag, startPoint x: 468, startPoint y: 432, endPoint x: 257, endPoint y: 366, distance: 221.3
click at [257, 366] on div "Attorney Jessica Grady recognizes the persistent stigma around filing for bankr…" at bounding box center [554, 448] width 595 height 207
copy p "Attorney Jessica Grady recognizes the persistent stigma around filing for bankr…"
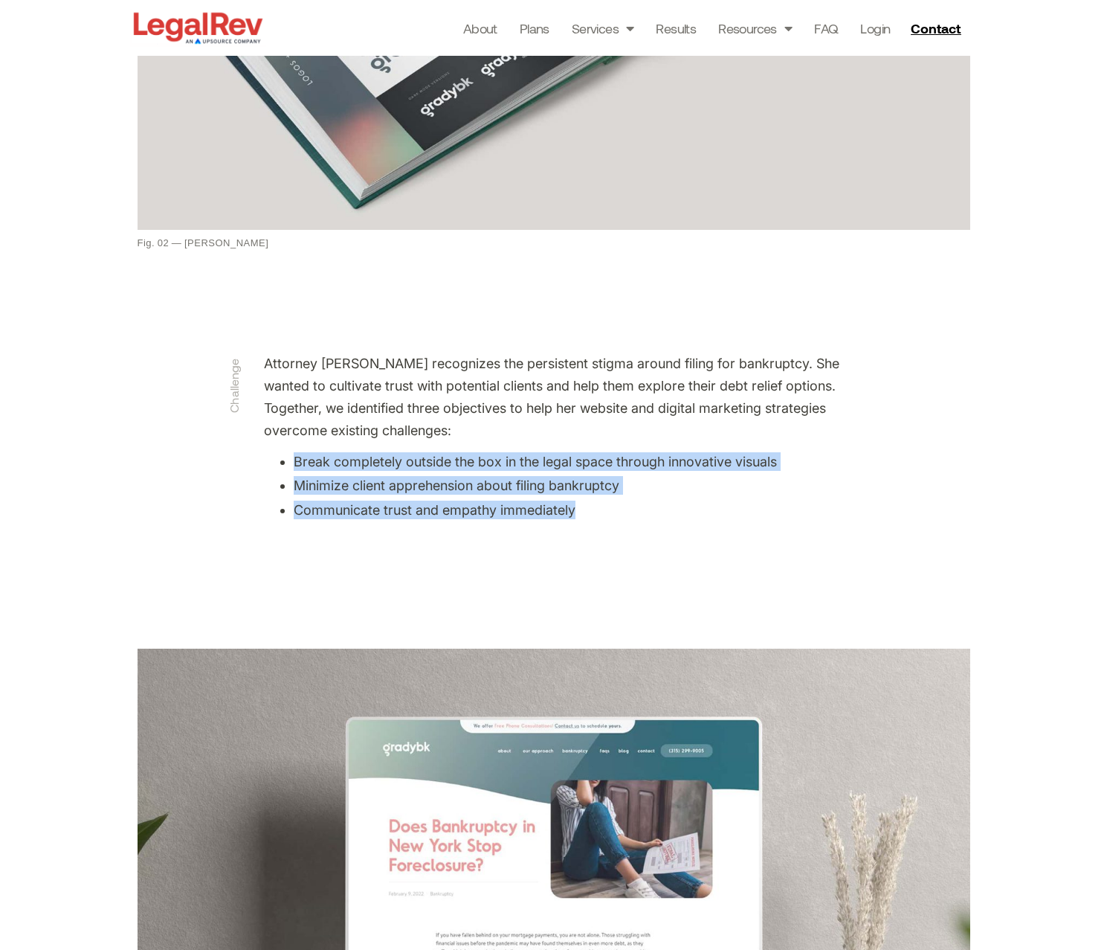
drag, startPoint x: 515, startPoint y: 508, endPoint x: 287, endPoint y: 469, distance: 231.5
click at [287, 469] on ul "Break completely outside the box in the legal space through innovative visuals …" at bounding box center [554, 485] width 580 height 67
copy ul "Break completely outside the box in the legal space through innovative visuals …"
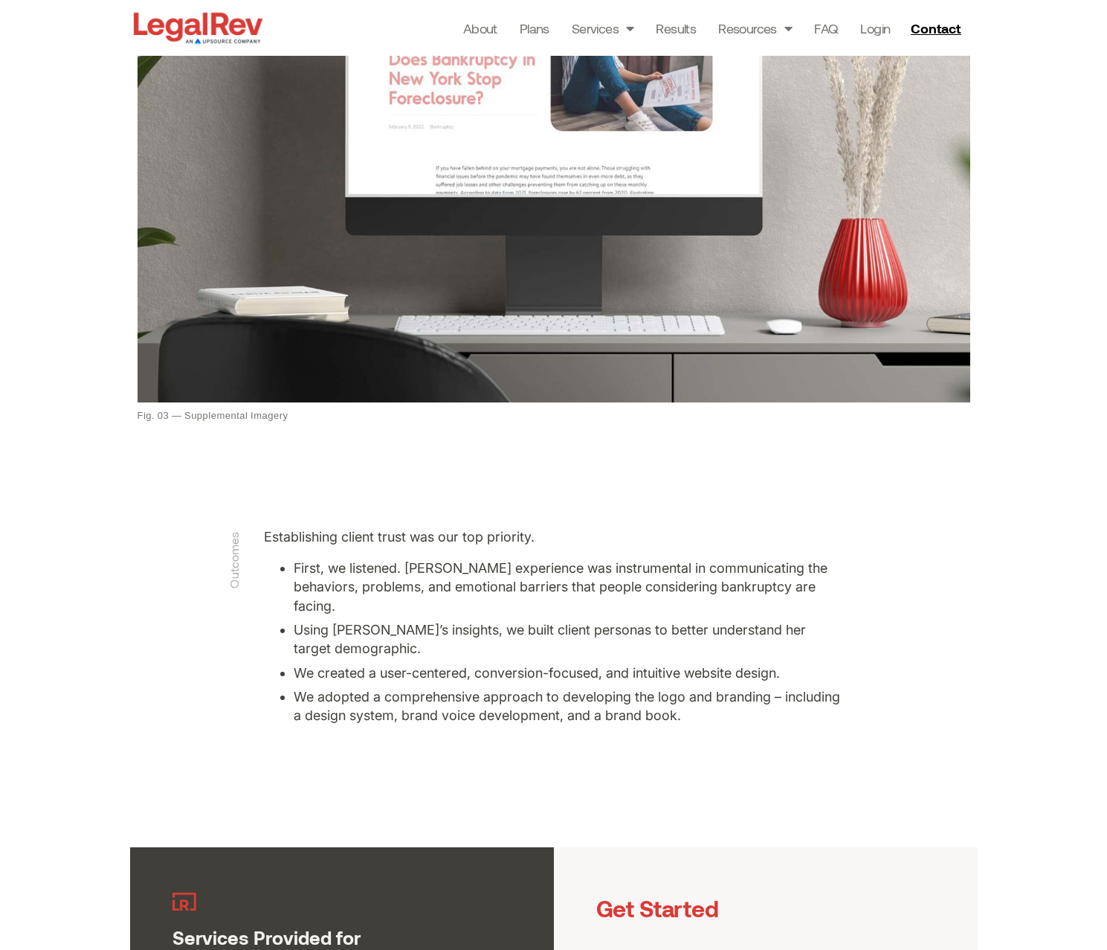
scroll to position [2258, 0]
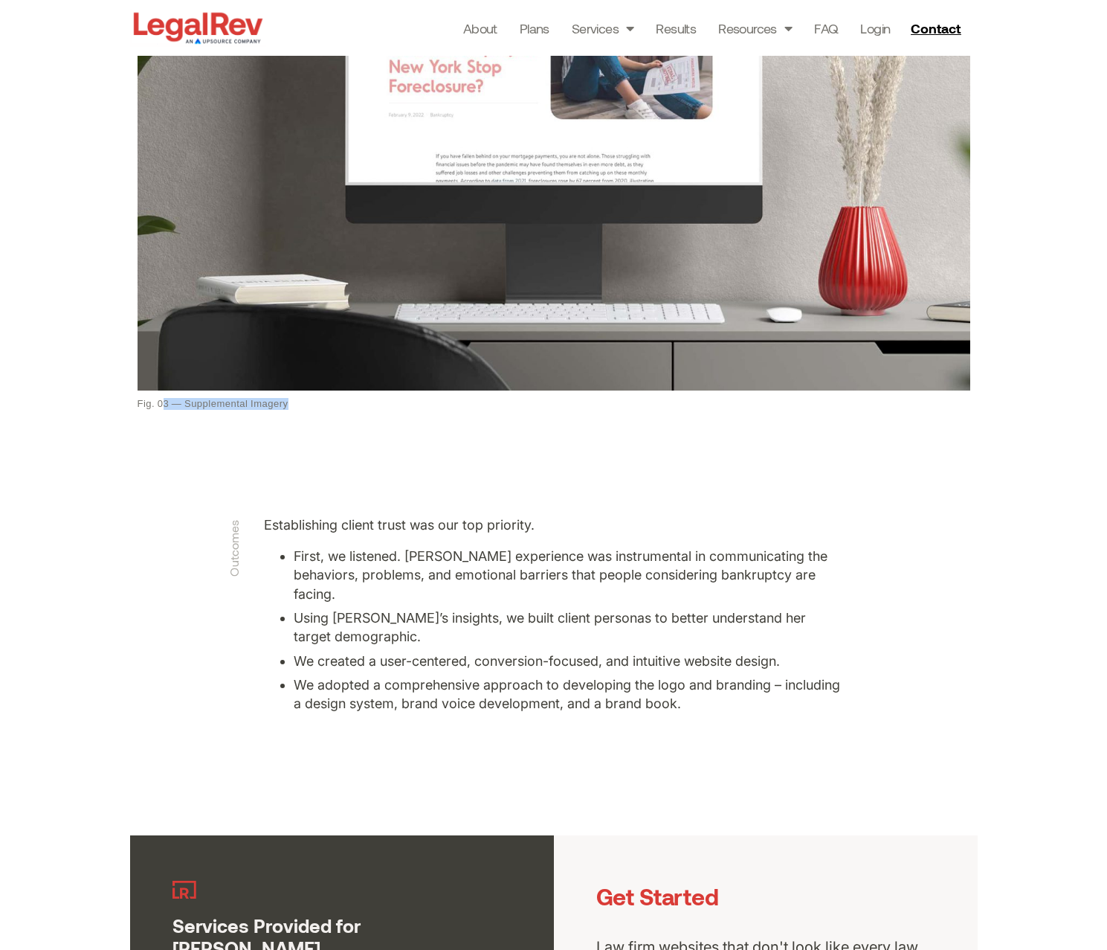
drag, startPoint x: 161, startPoint y: 402, endPoint x: 297, endPoint y: 399, distance: 135.4
click at [297, 399] on figcaption "Fig. 03 — Supplemental Imagery" at bounding box center [554, 404] width 833 height 12
copy figcaption "3 — Supplemental Imagery"
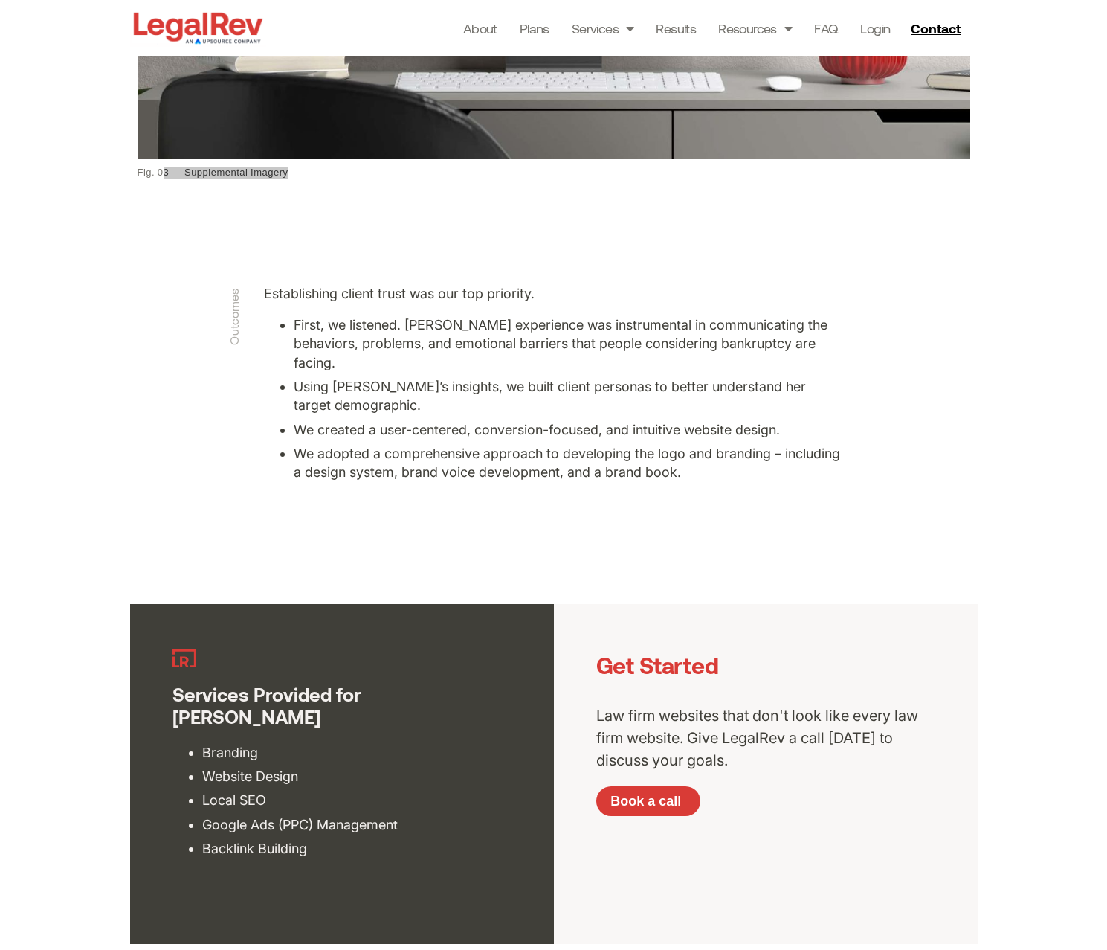
scroll to position [2492, 0]
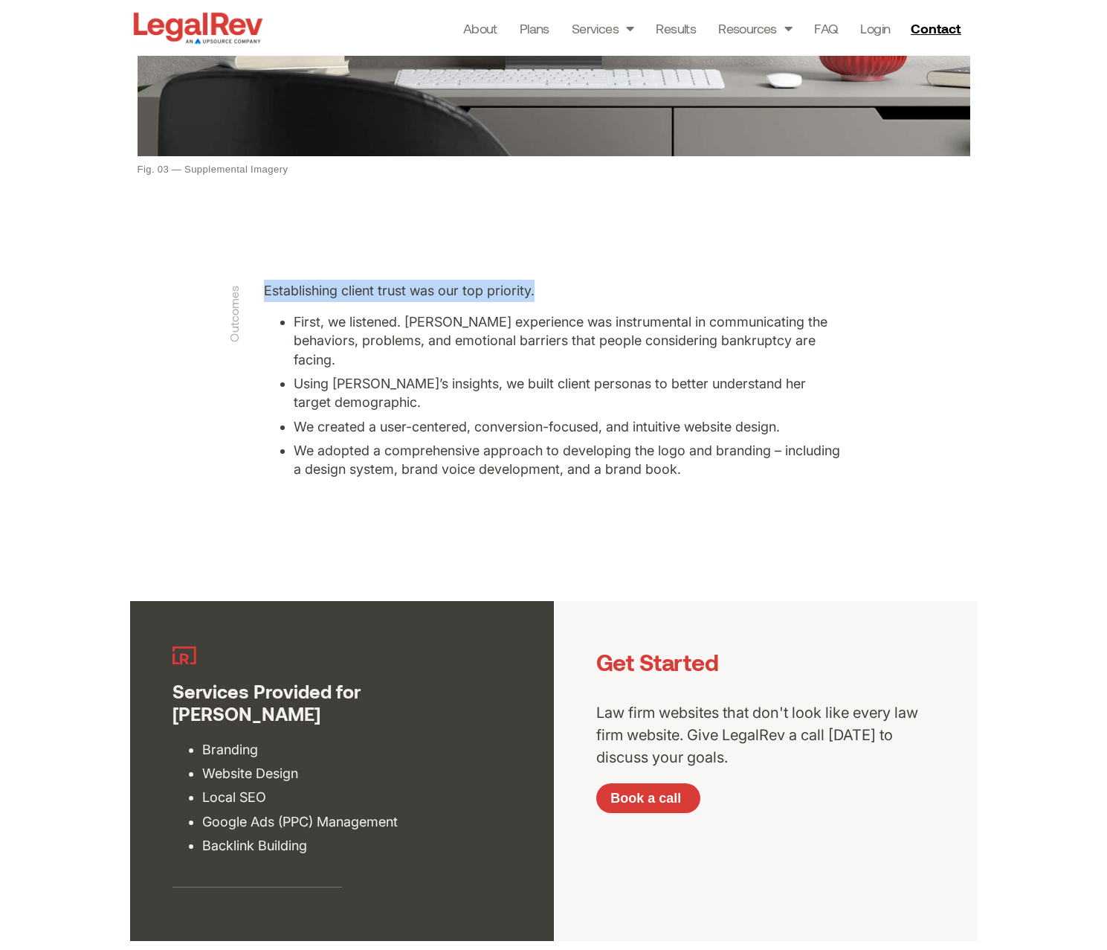
drag, startPoint x: 430, startPoint y: 291, endPoint x: 265, endPoint y: 286, distance: 164.4
click at [265, 286] on p "Establishing client trust was our top priority." at bounding box center [554, 291] width 580 height 22
copy p "Establishing client trust was our top priority."
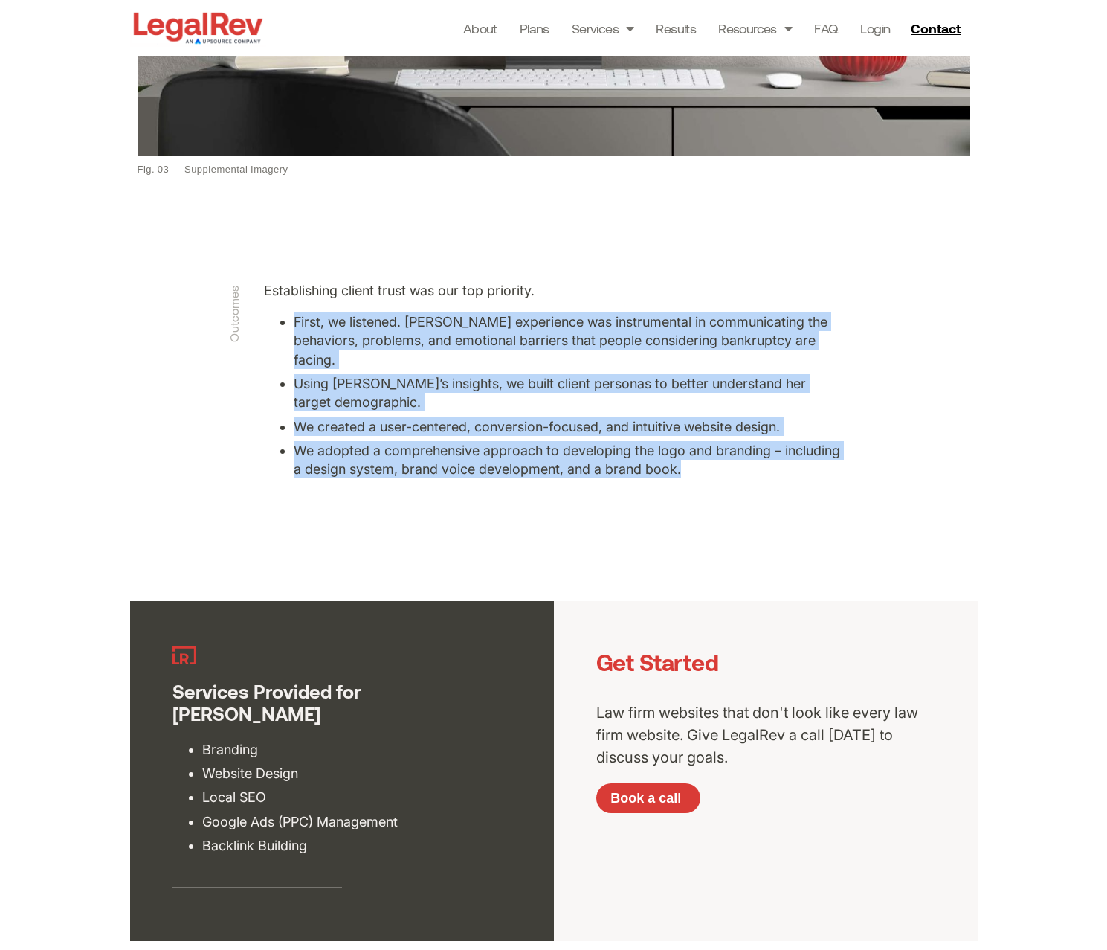
drag, startPoint x: 574, startPoint y: 435, endPoint x: 278, endPoint y: 313, distance: 320.1
click at [278, 313] on ul "First, we listened. Jessica Grady’s experience was instrumental in communicatin…" at bounding box center [554, 395] width 580 height 166
copy ul "First, we listened. Jessica Grady’s experience was instrumental in communicatin…"
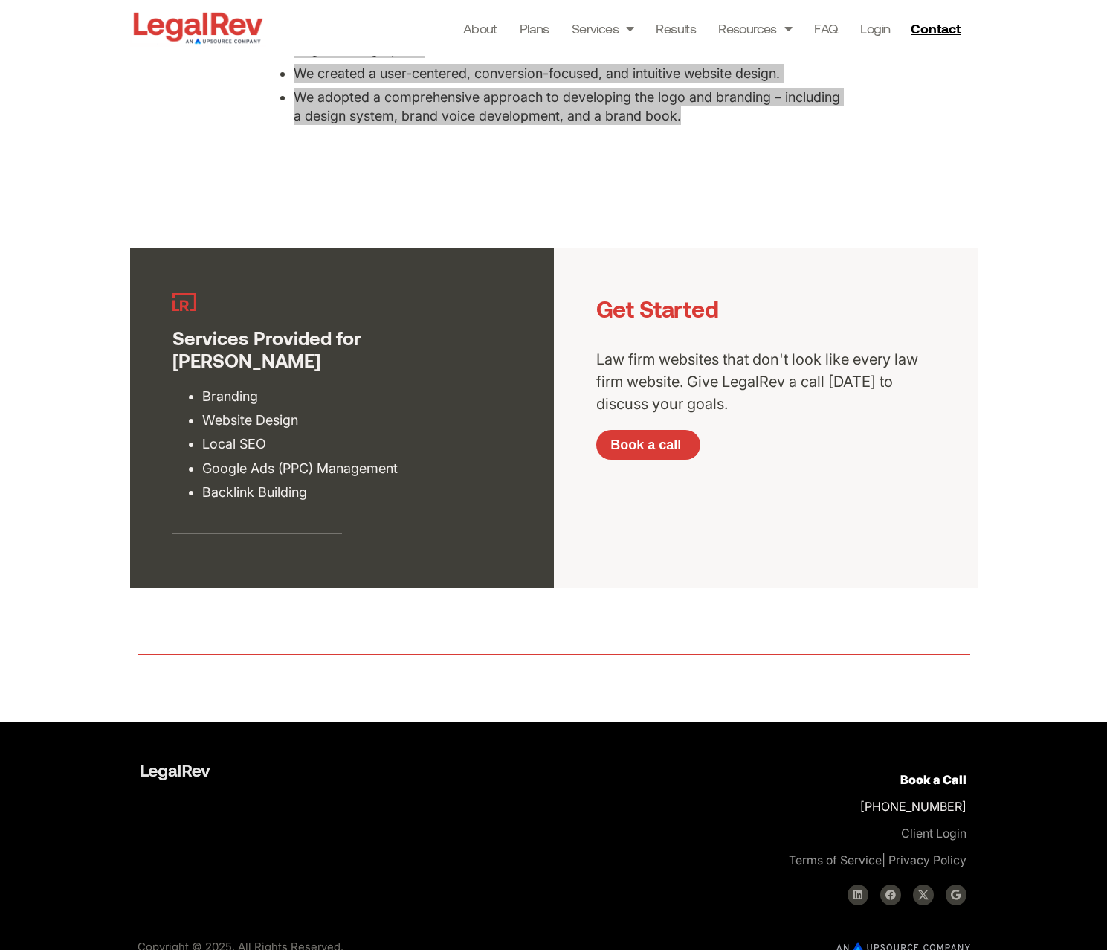
scroll to position [2840, 0]
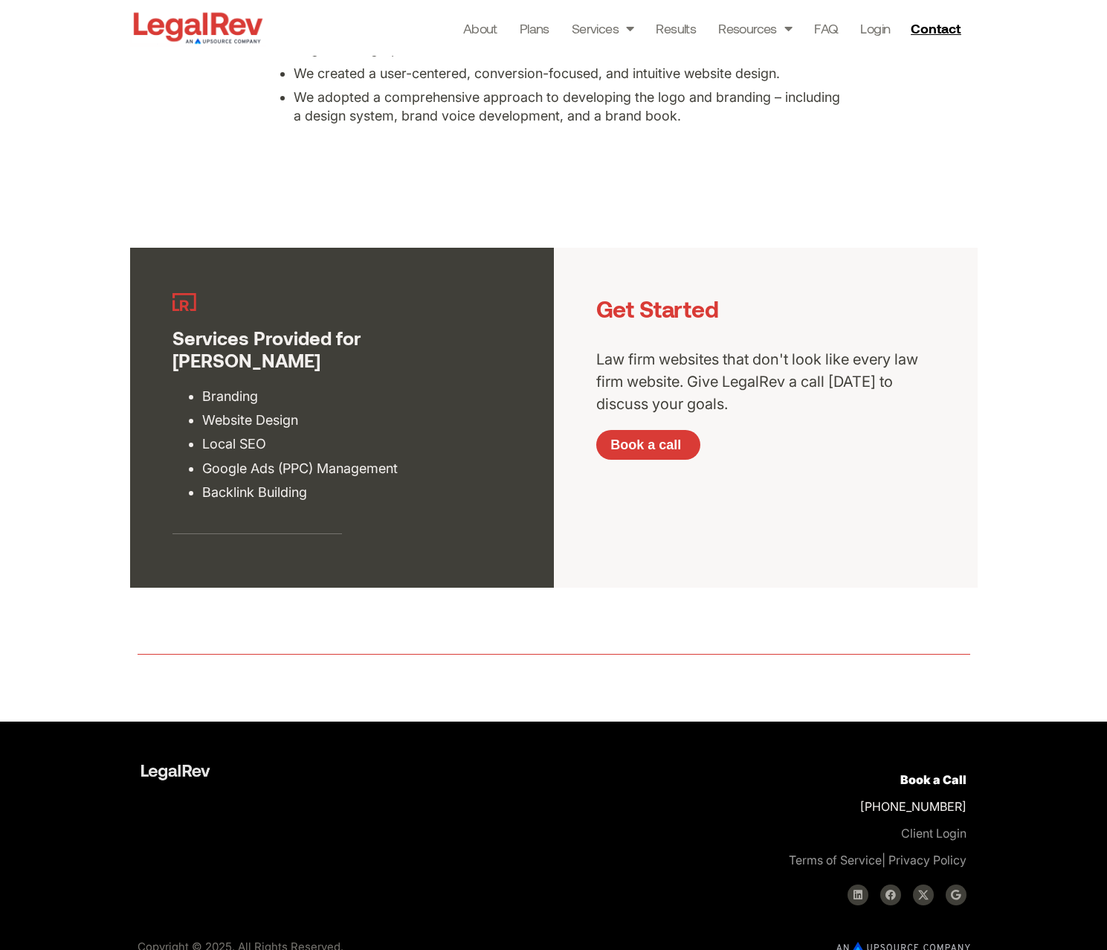
scroll to position [2843, 0]
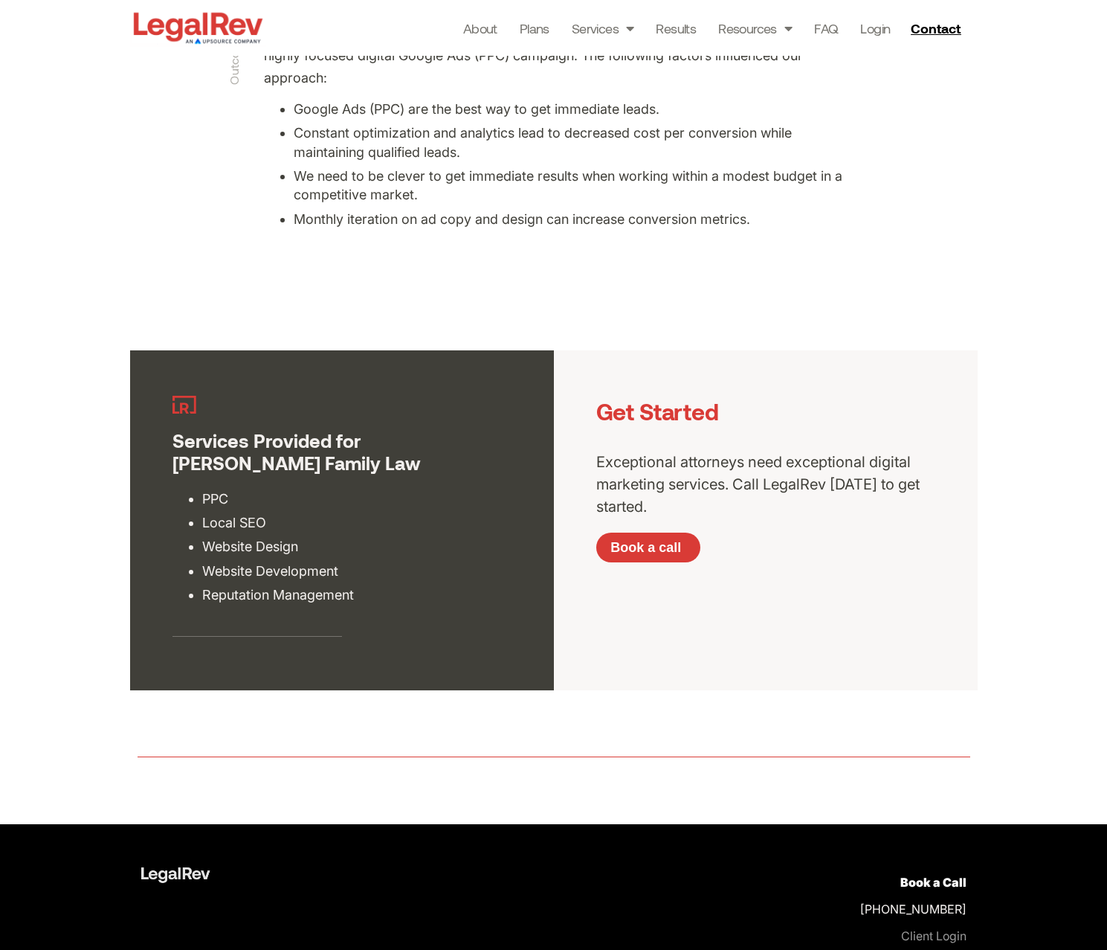
scroll to position [2753, 0]
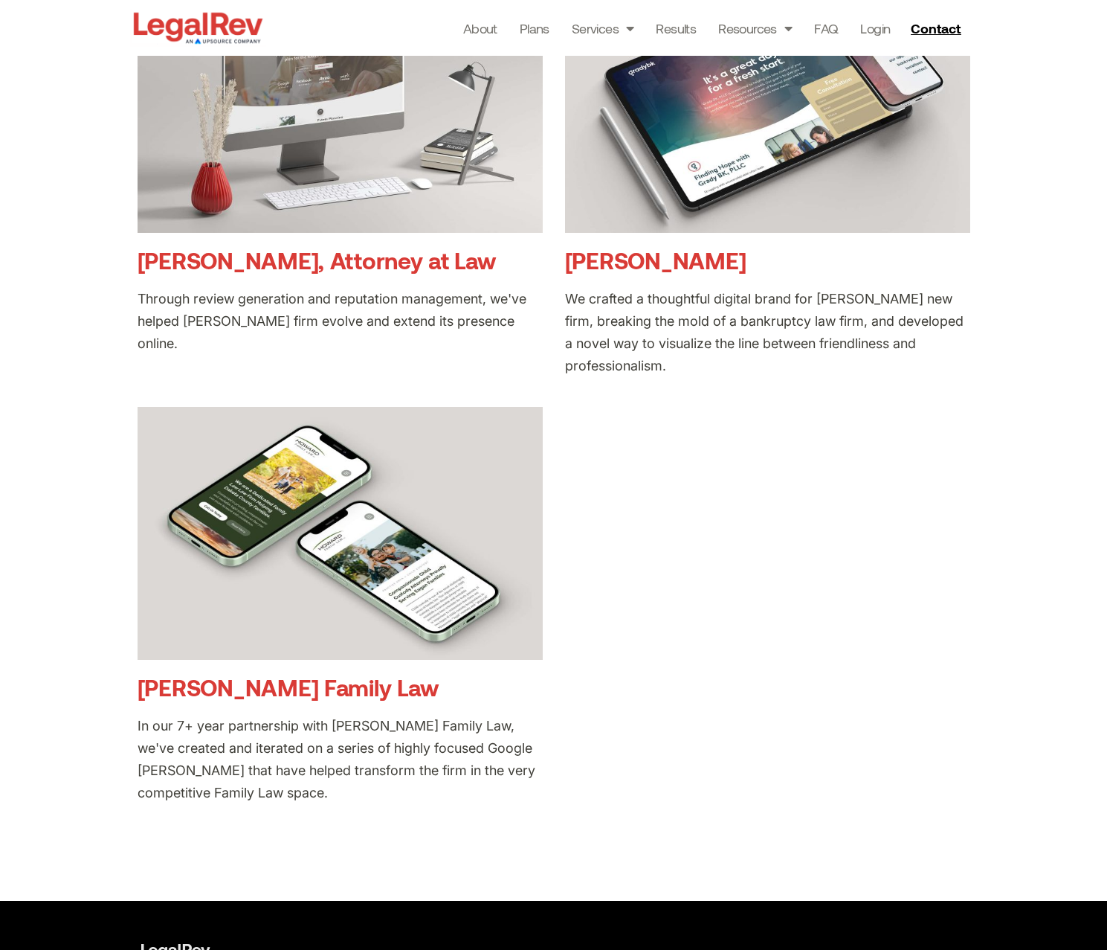
scroll to position [793, 0]
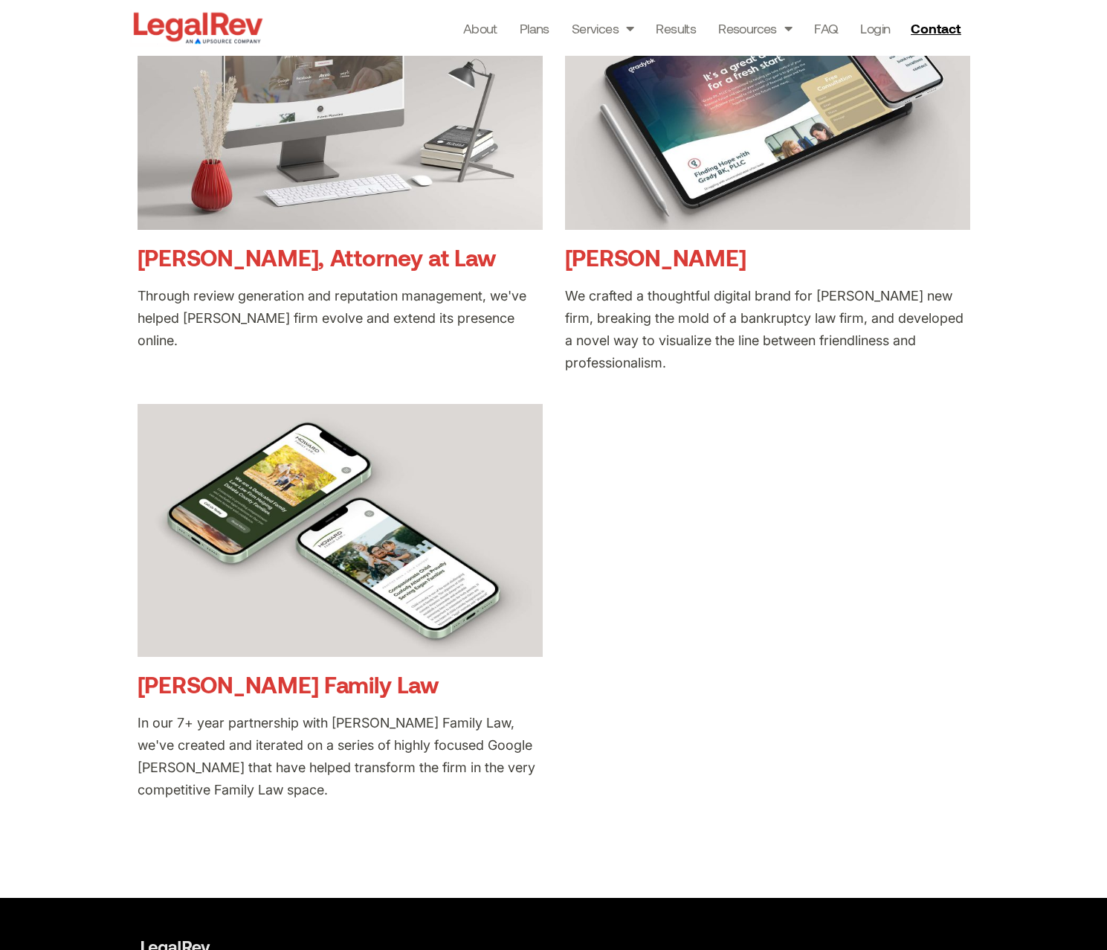
click at [680, 182] on img at bounding box center [767, 104] width 405 height 254
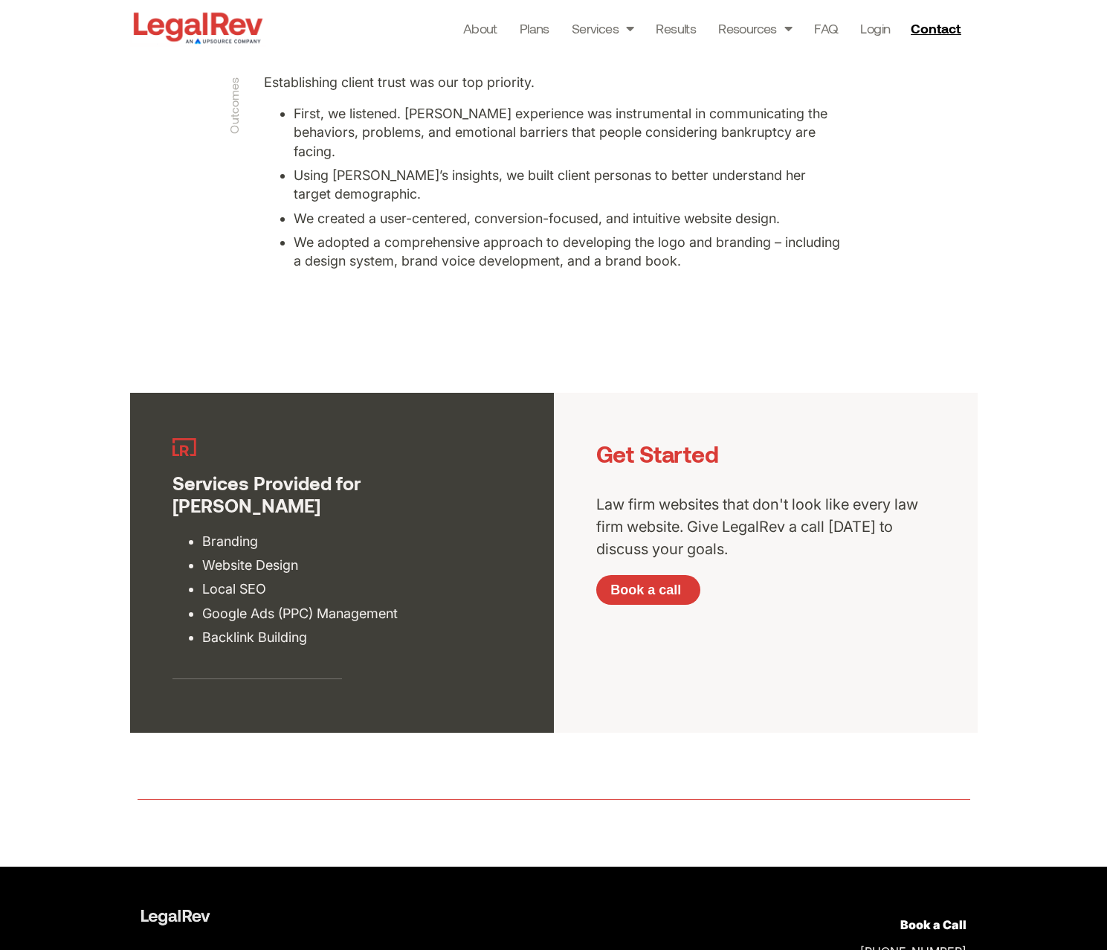
scroll to position [2846, 0]
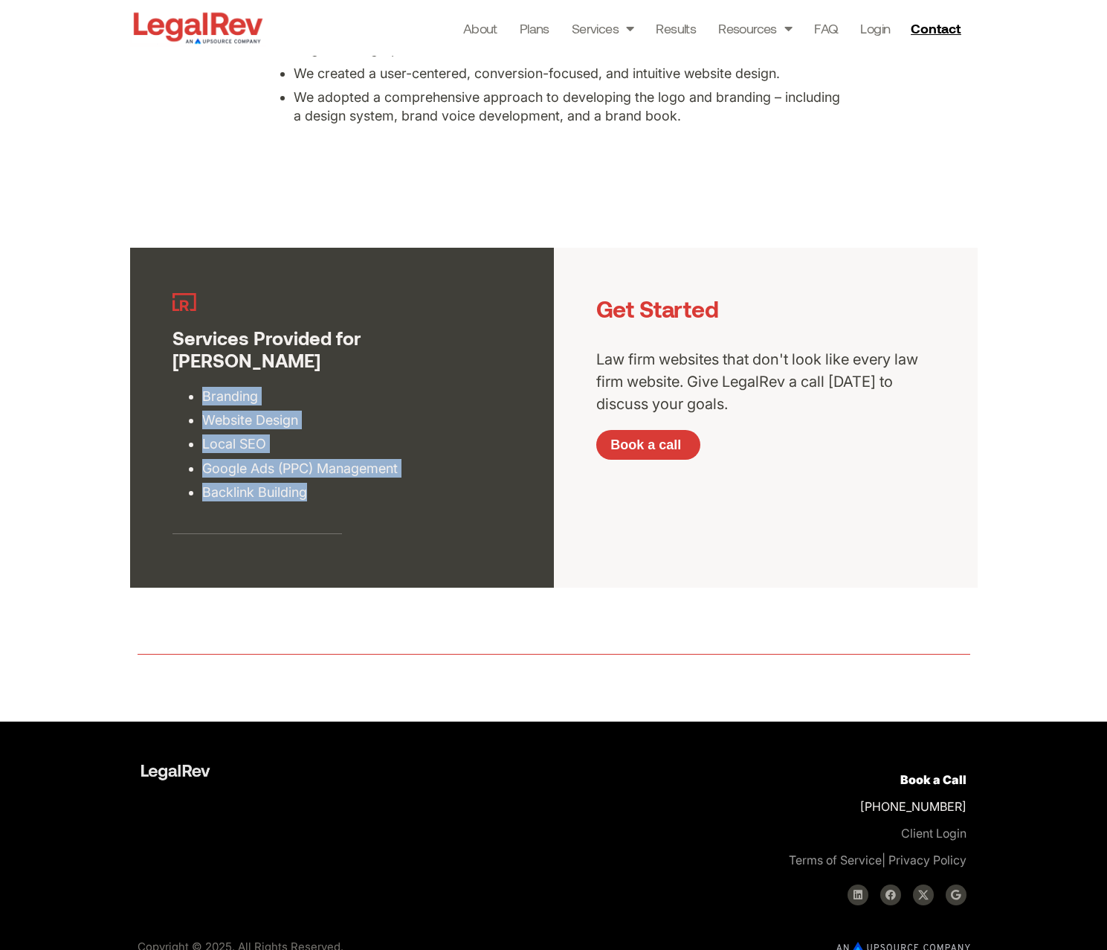
drag, startPoint x: 257, startPoint y: 451, endPoint x: 191, endPoint y: 373, distance: 101.9
click at [191, 387] on ul "Branding Website Design Local SEO Google Ads (PPC) Management Backlink Building" at bounding box center [342, 444] width 339 height 115
copy ul "Branding Website Design Local SEO Google Ads (PPC) Management Backlink Building"
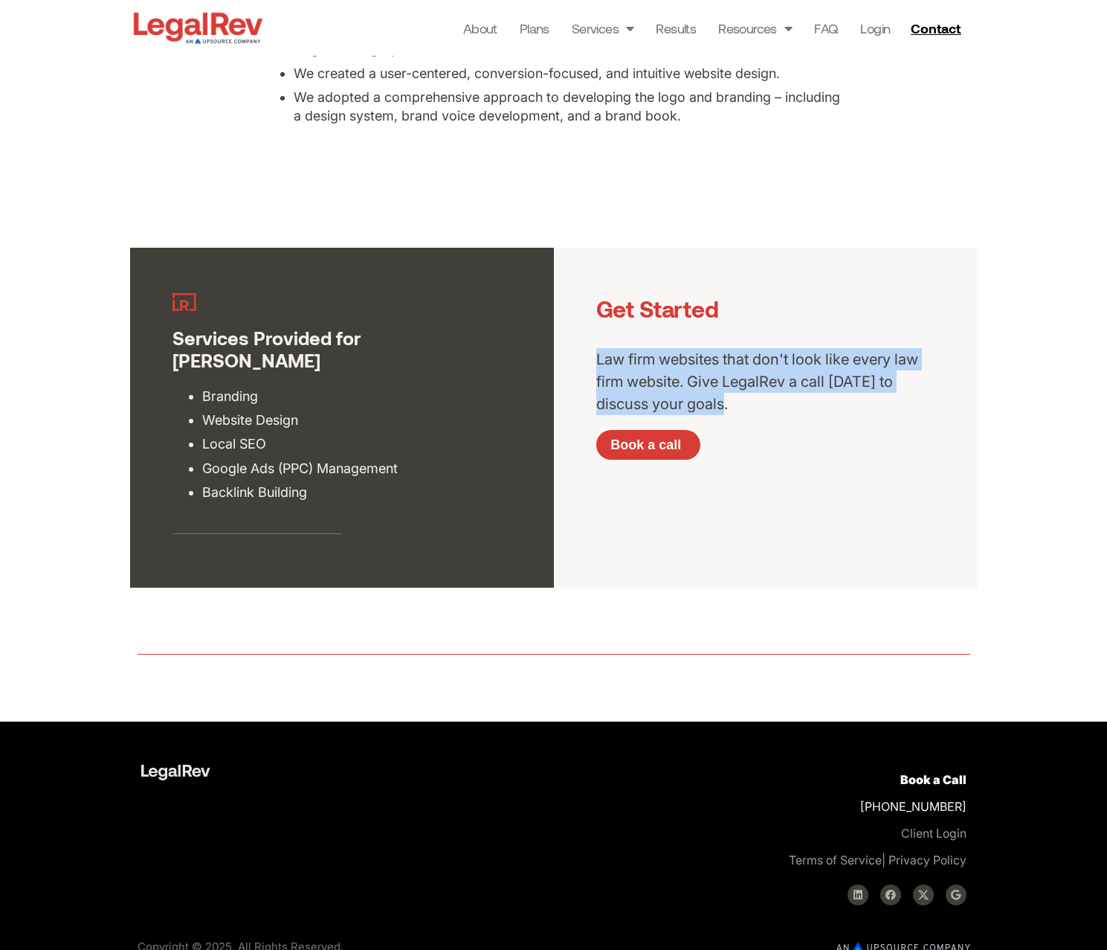
drag, startPoint x: 742, startPoint y: 404, endPoint x: 598, endPoint y: 362, distance: 150.1
click at [598, 362] on p "Law firm websites that don't look like every law firm website. Give LegalRev a …" at bounding box center [765, 381] width 339 height 67
copy p "Law firm websites that don't look like every law firm website. Give LegalRev a …"
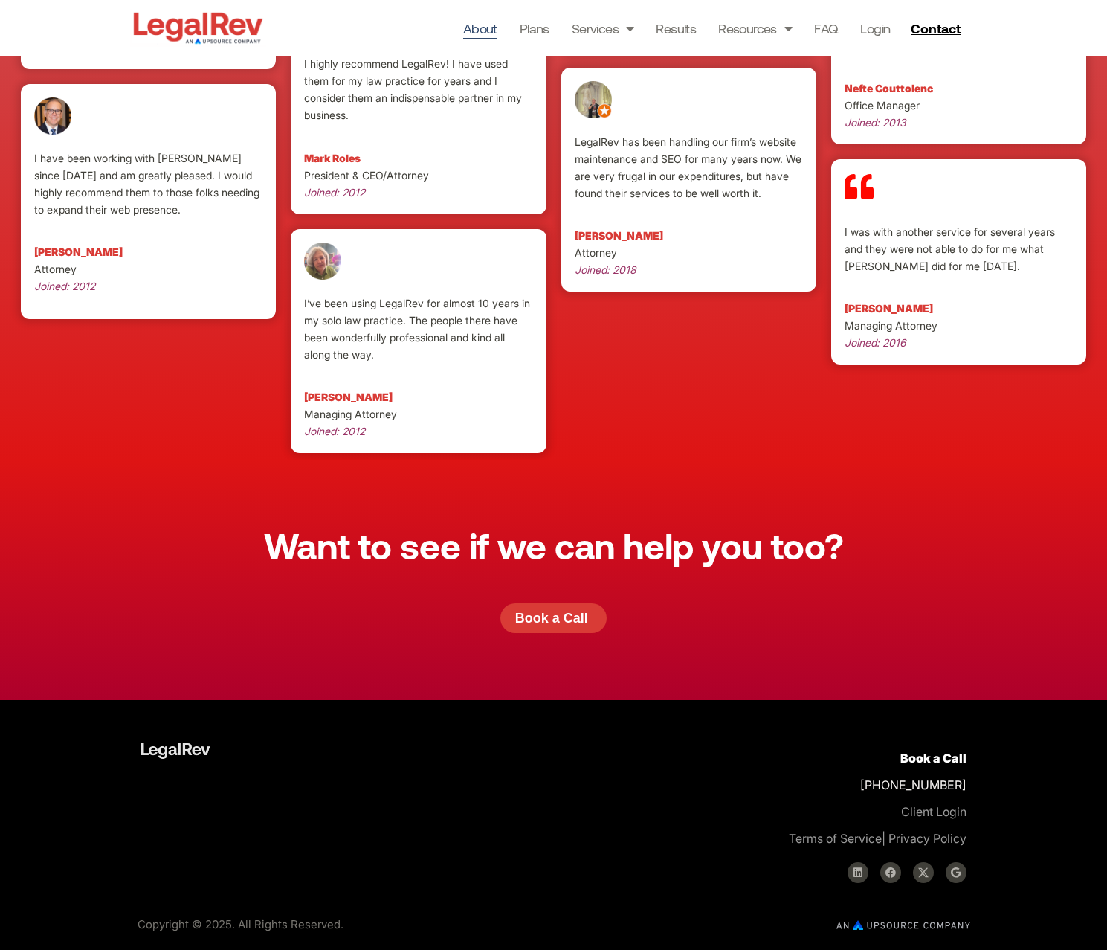
scroll to position [3855, 0]
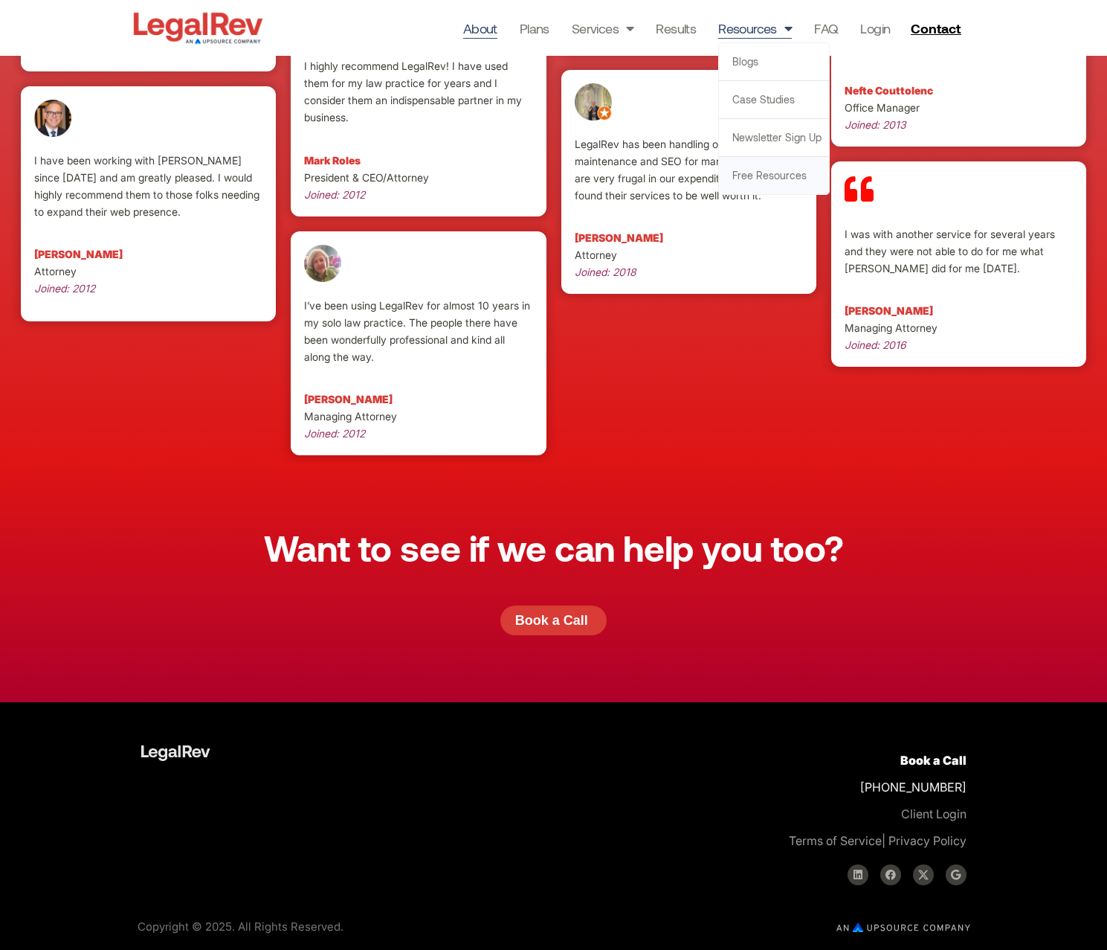
click at [763, 175] on link "Free Resources" at bounding box center [774, 175] width 110 height 37
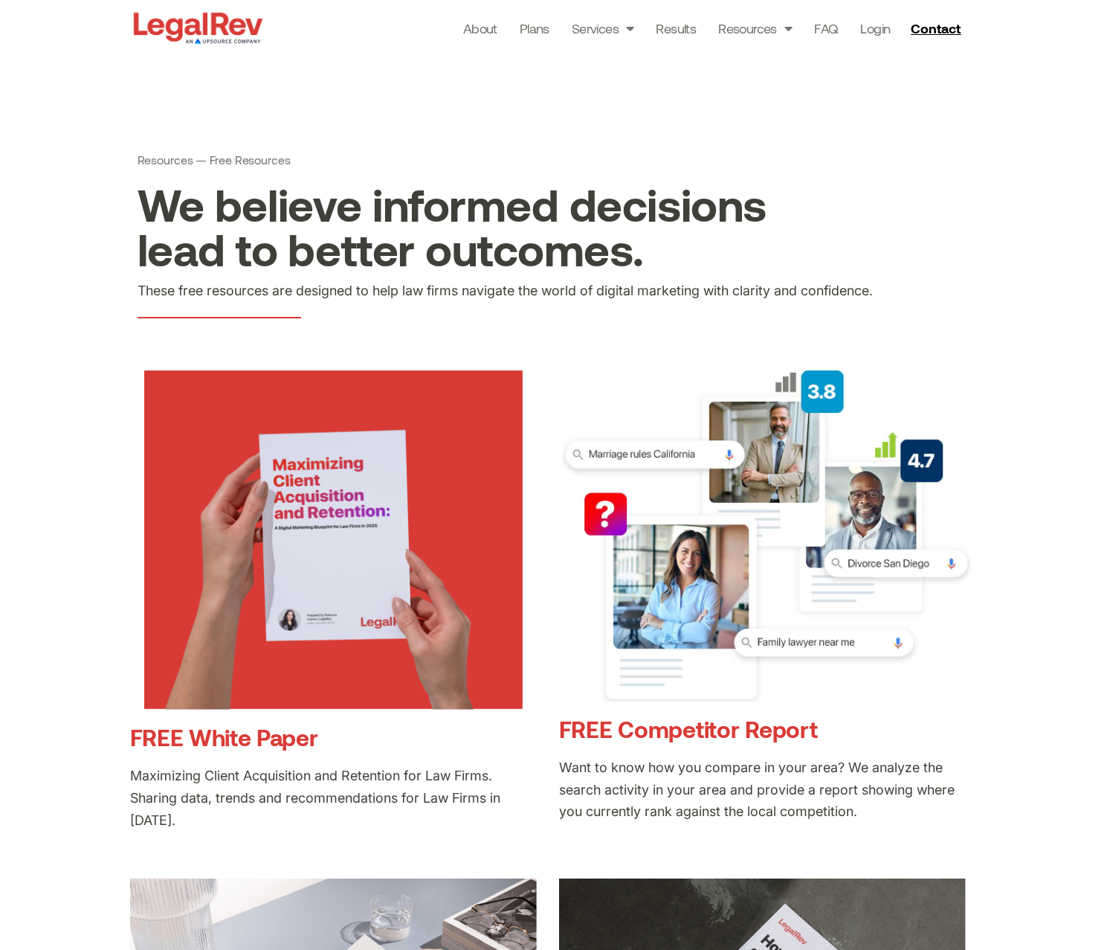
click at [256, 736] on link "FREE White Paper" at bounding box center [224, 737] width 188 height 28
click at [687, 729] on link "FREE Competitor Report" at bounding box center [688, 729] width 259 height 28
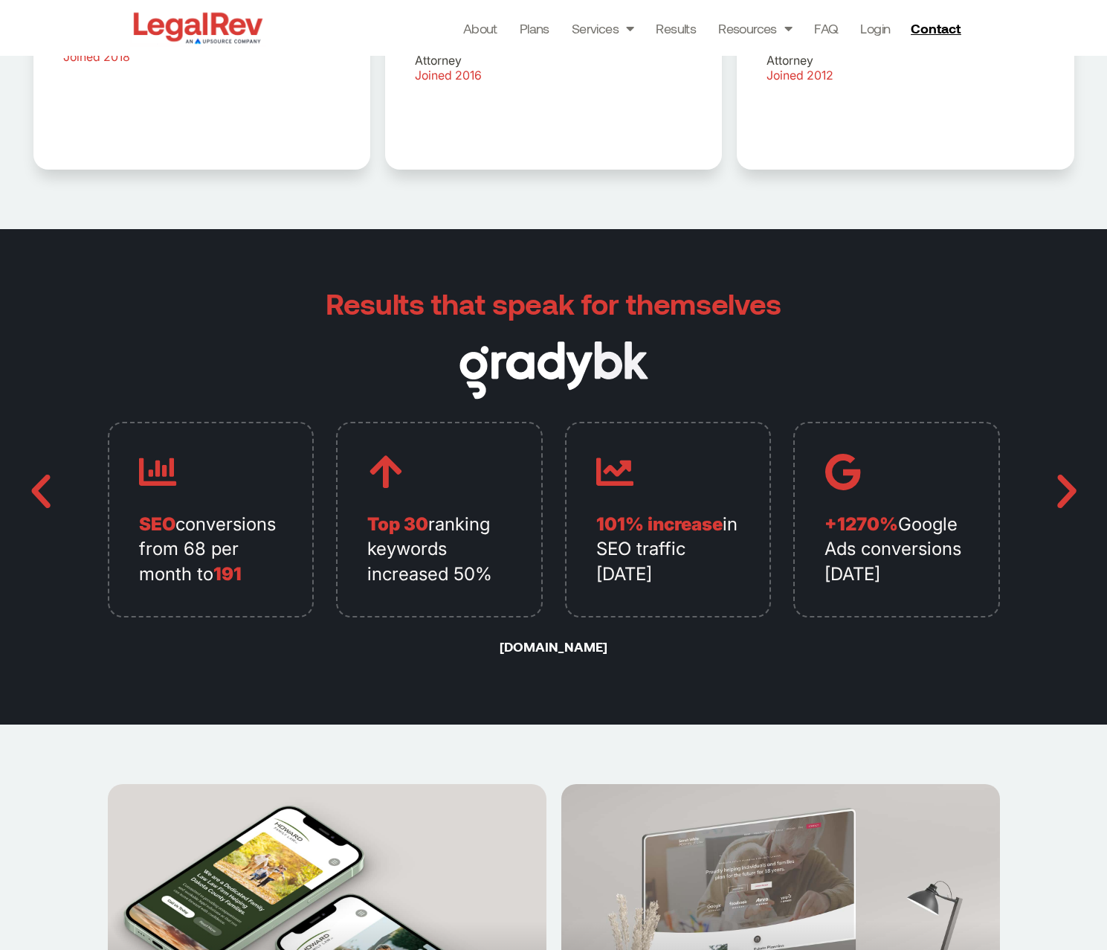
scroll to position [3584, 0]
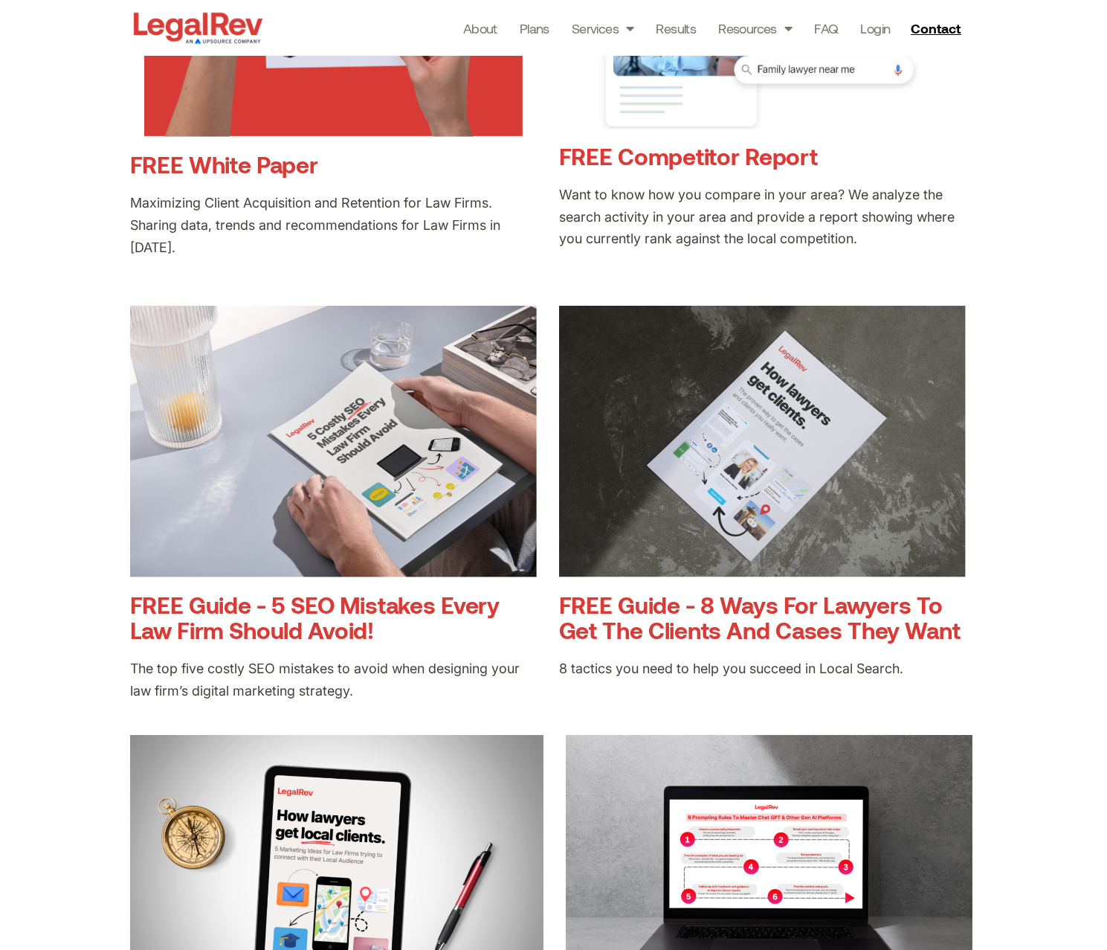
scroll to position [695, 0]
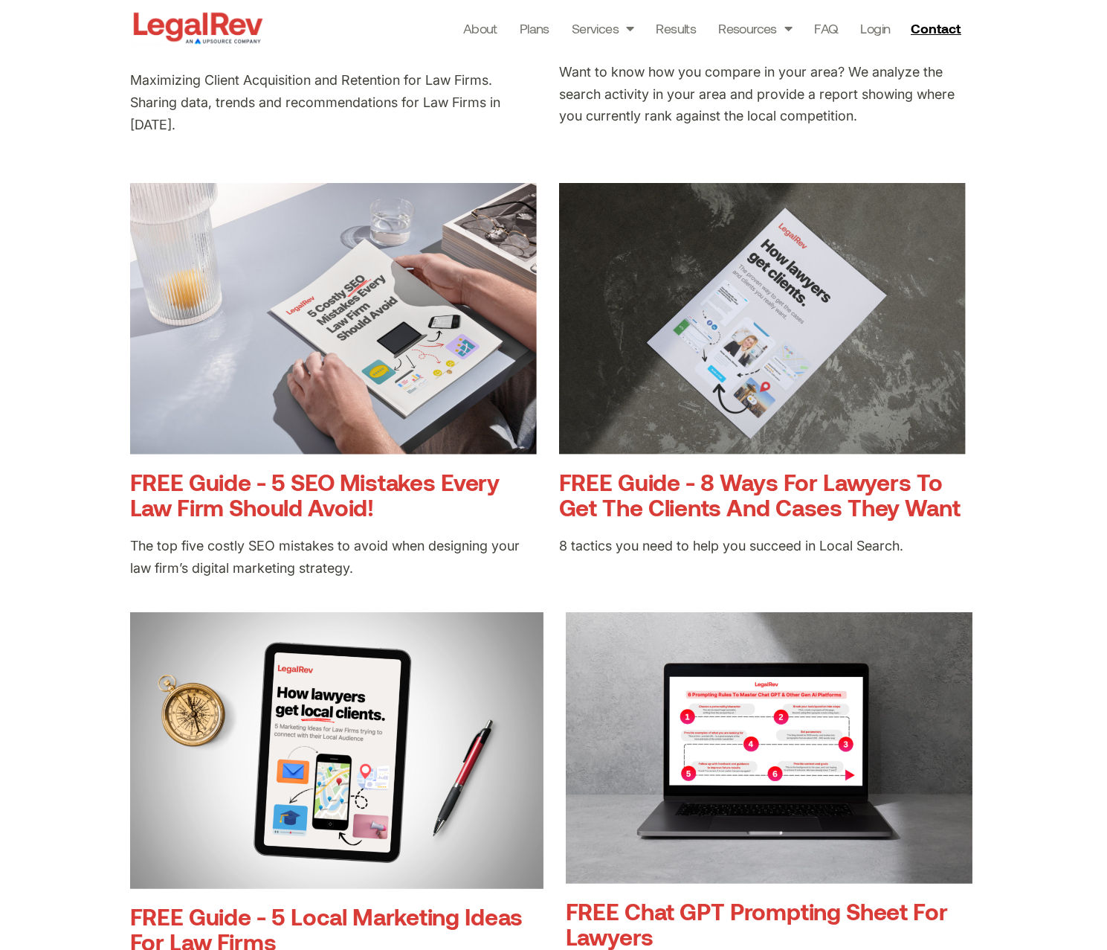
click at [323, 499] on link "FREE Guide - 5 SEO Mistakes Every Law Firm Should Avoid!" at bounding box center [315, 494] width 370 height 53
